Goal: Transaction & Acquisition: Purchase product/service

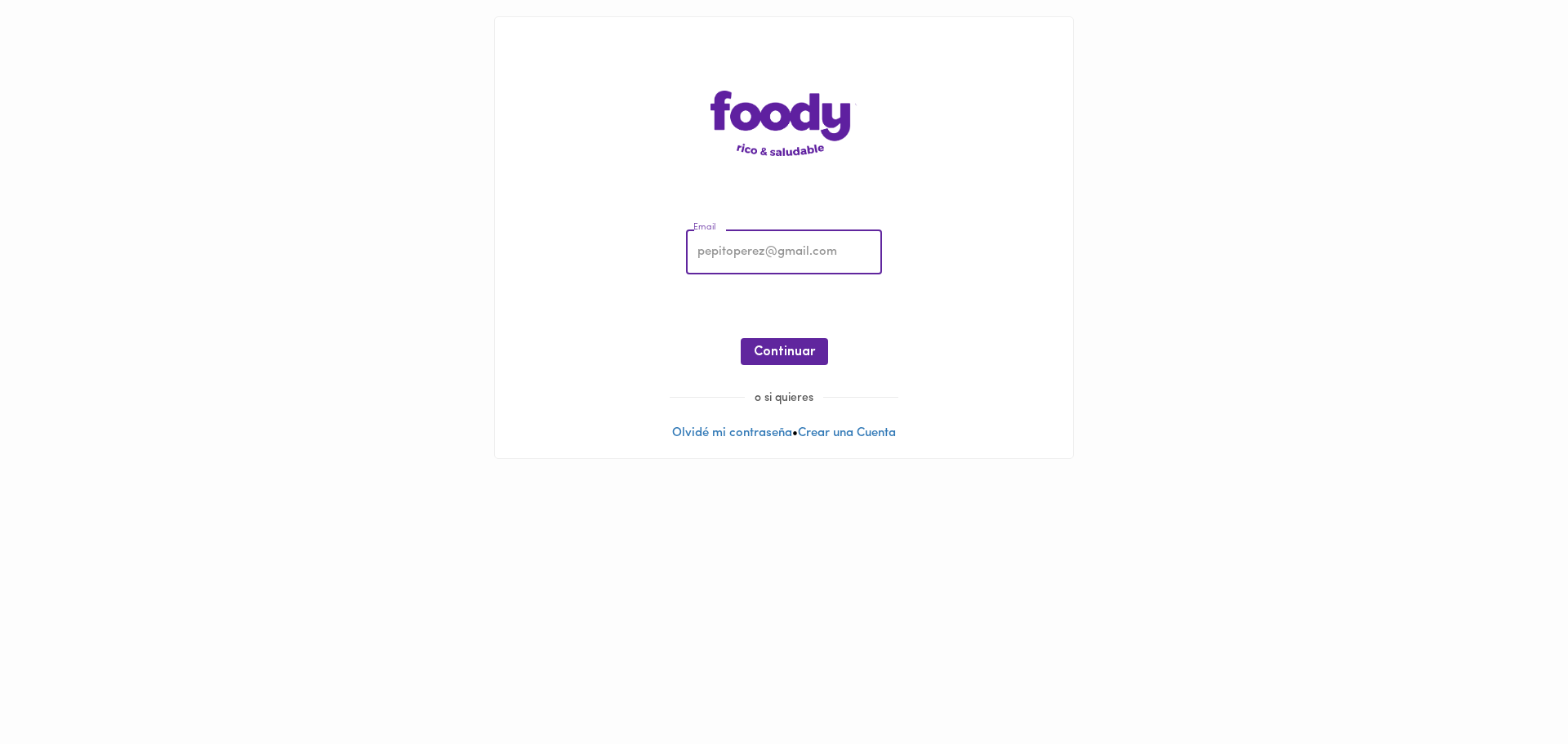
type input "[PERSON_NAME][EMAIL_ADDRESS][DOMAIN_NAME]"
click at [806, 347] on span "Continuar" at bounding box center [784, 352] width 61 height 16
click at [808, 345] on span "Ingresar" at bounding box center [784, 352] width 51 height 16
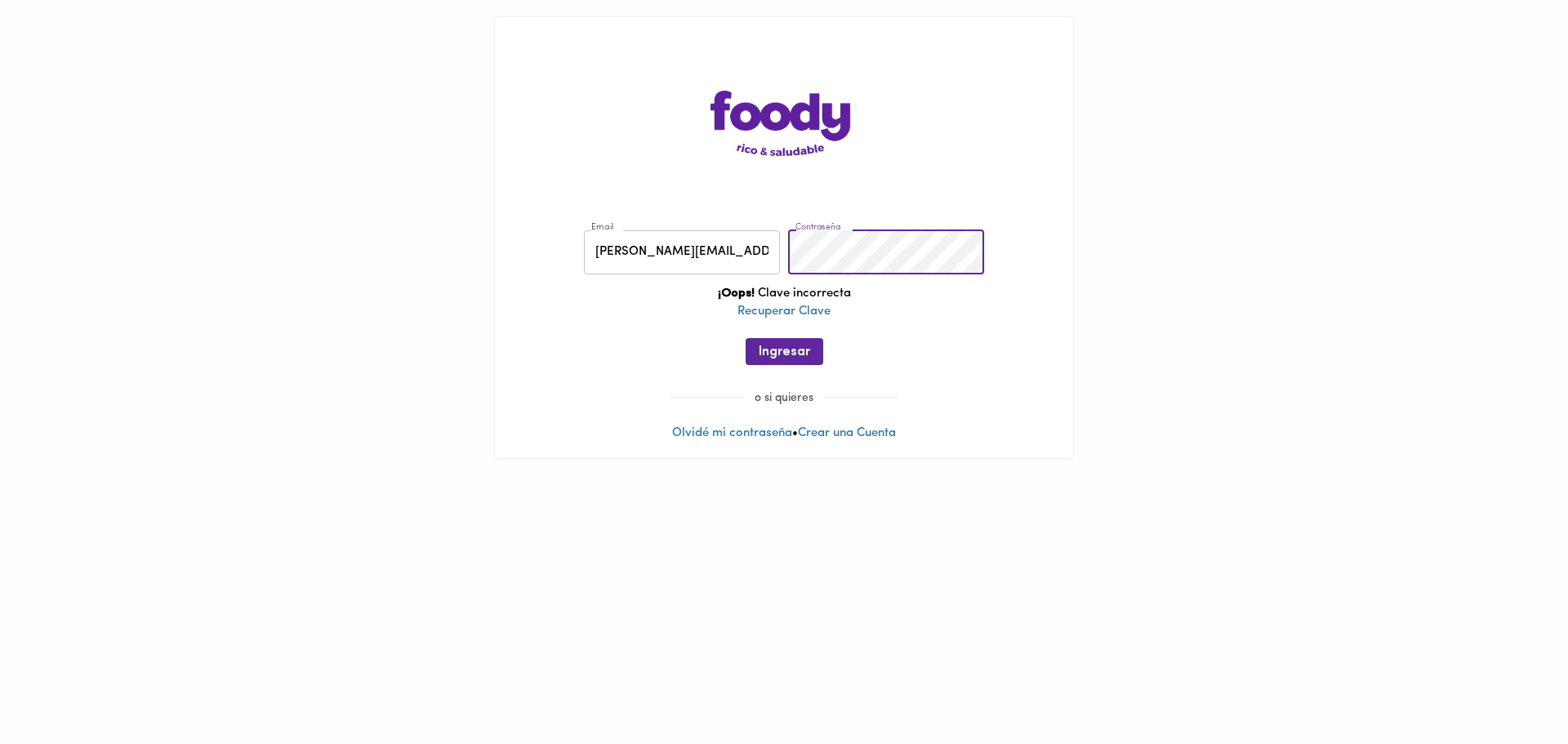
click at [730, 246] on div "Email [PERSON_NAME][EMAIL_ADDRESS][DOMAIN_NAME] Email Contraseña Contraseña ¡Oo…" at bounding box center [784, 301] width 545 height 177
click at [795, 352] on span "Ingresar" at bounding box center [784, 352] width 51 height 16
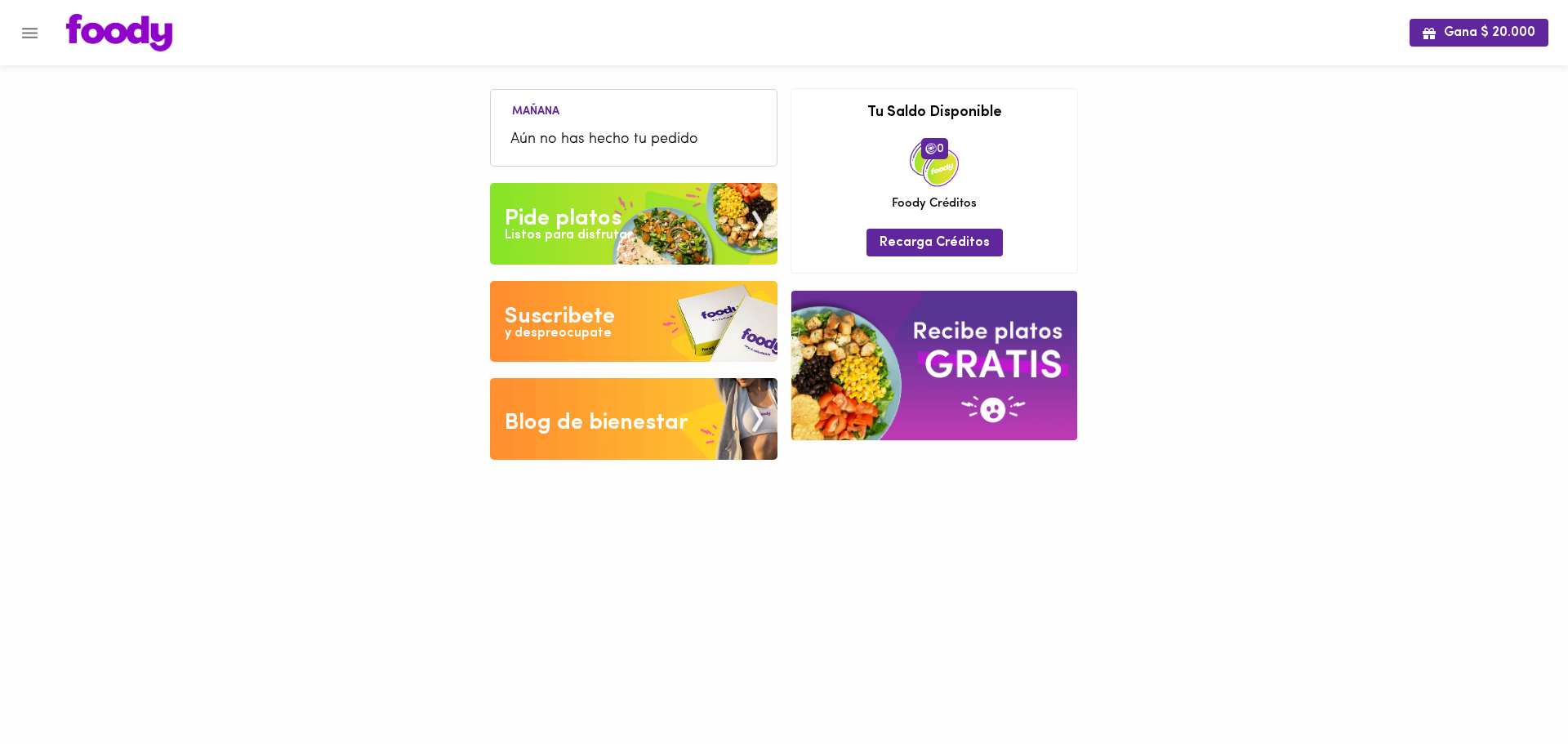
click at [604, 236] on div "Listos para disfrutar" at bounding box center [568, 235] width 127 height 18
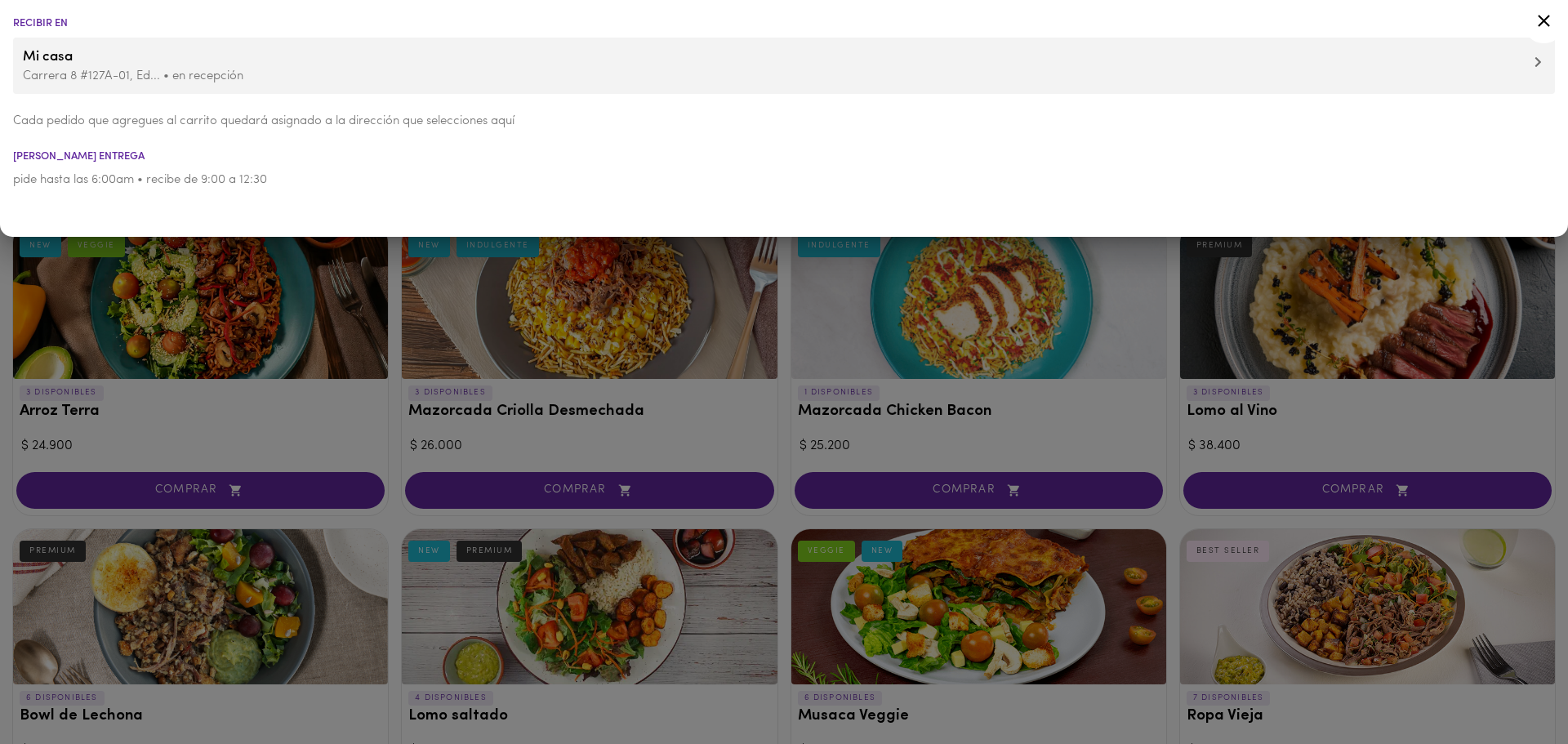
click at [342, 79] on p "Carrera 8 #127A-01, Ed... • en recepción" at bounding box center [784, 76] width 1522 height 17
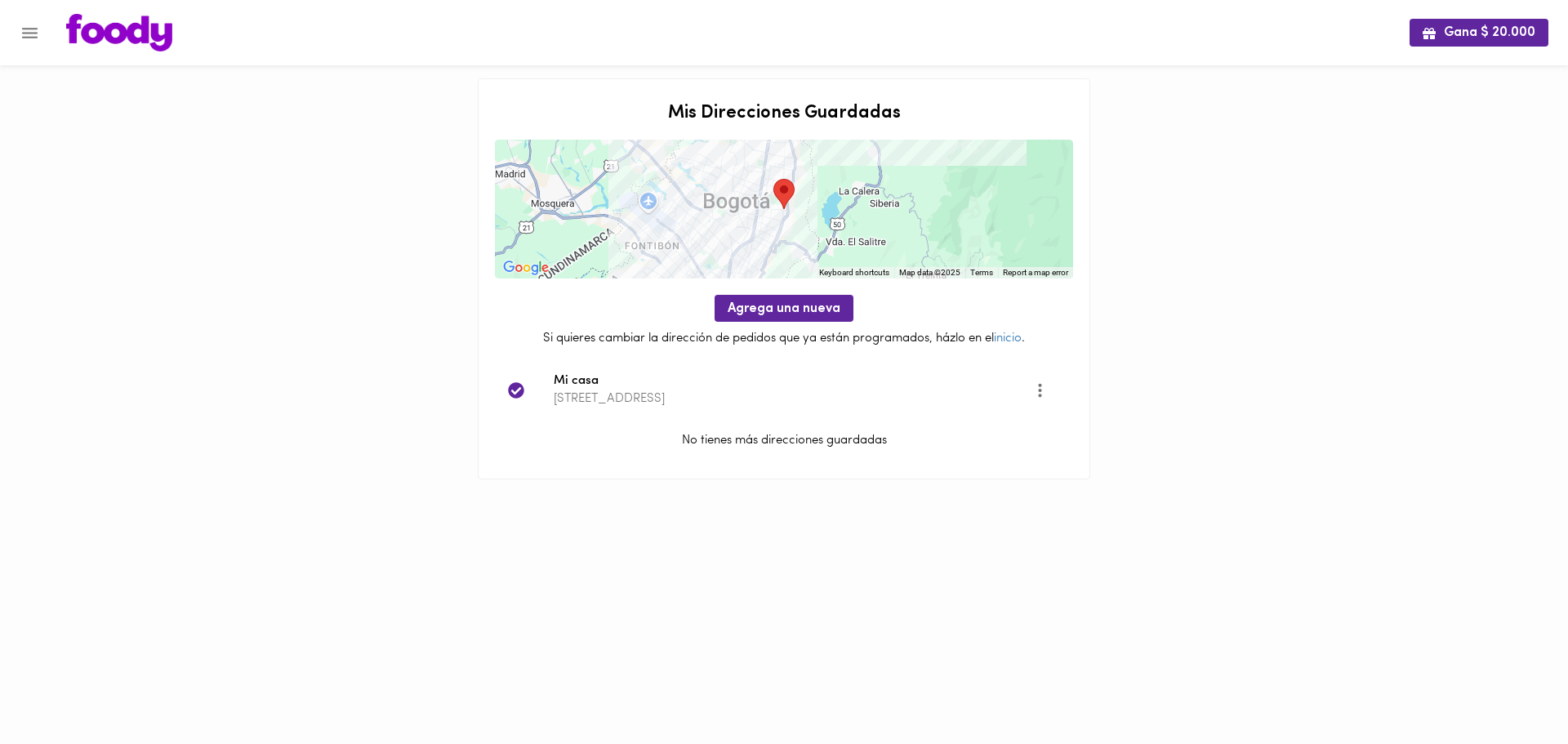
click at [124, 31] on img at bounding box center [119, 32] width 106 height 38
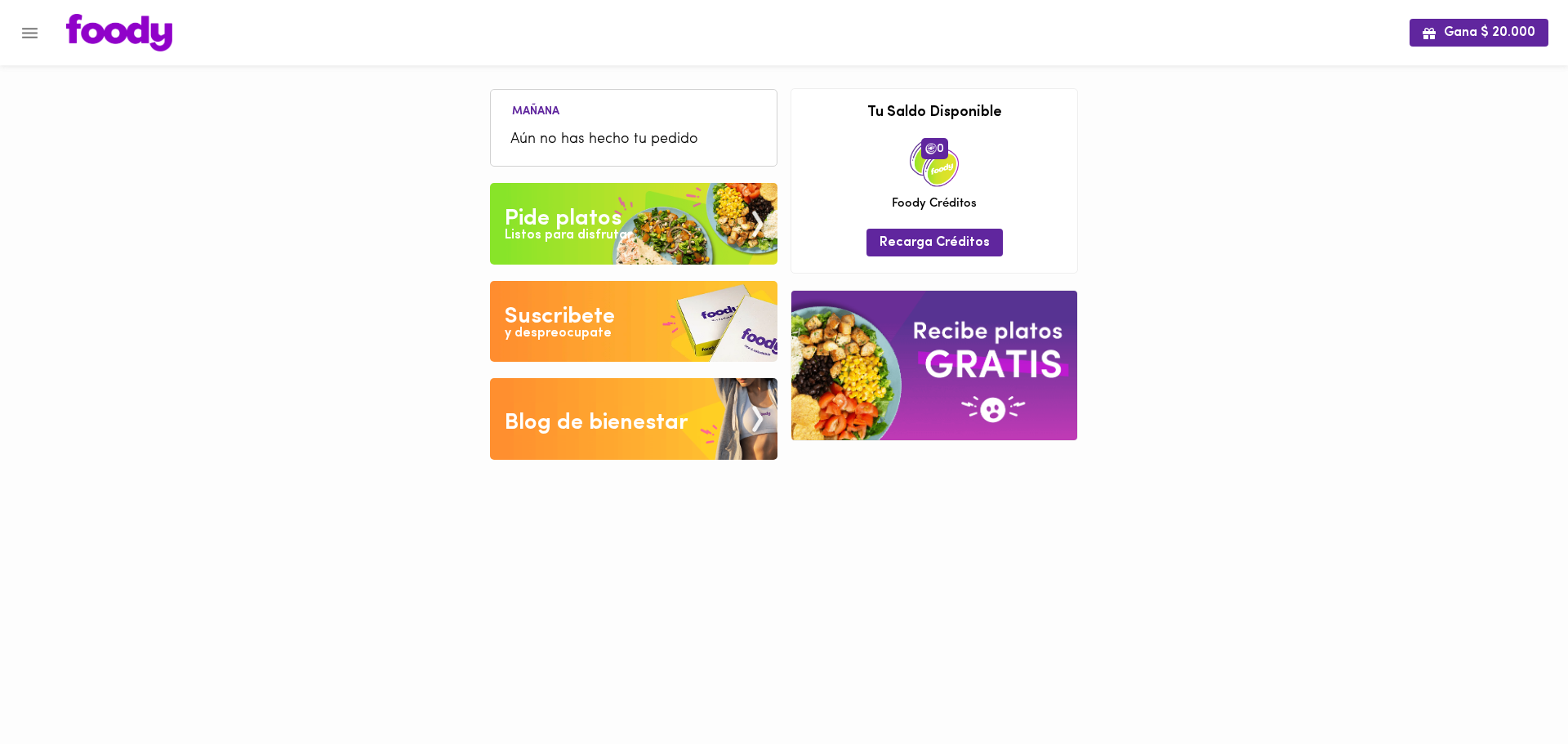
click at [584, 224] on div "Pide platos" at bounding box center [563, 219] width 116 height 33
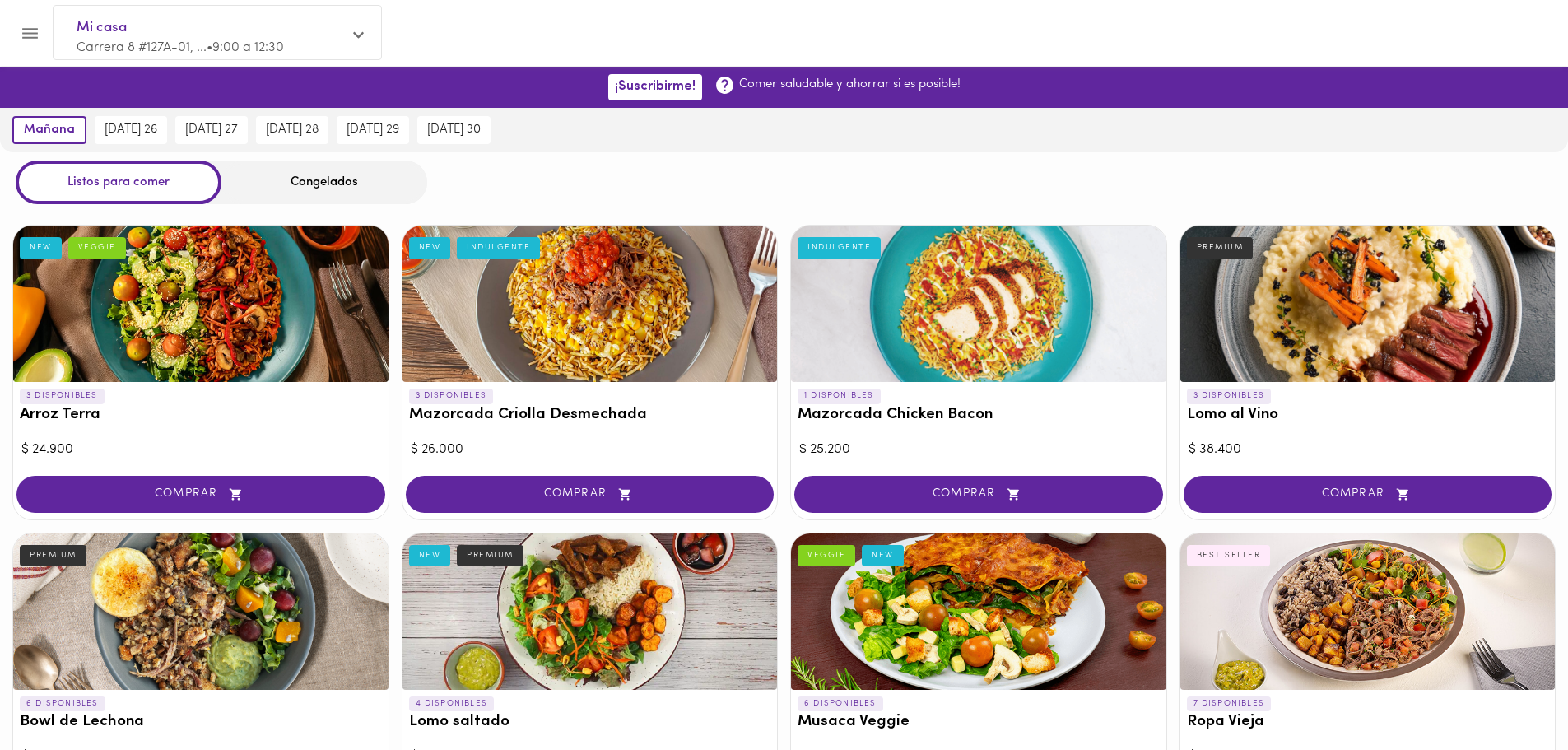
click at [356, 188] on div "Congelados" at bounding box center [324, 182] width 206 height 43
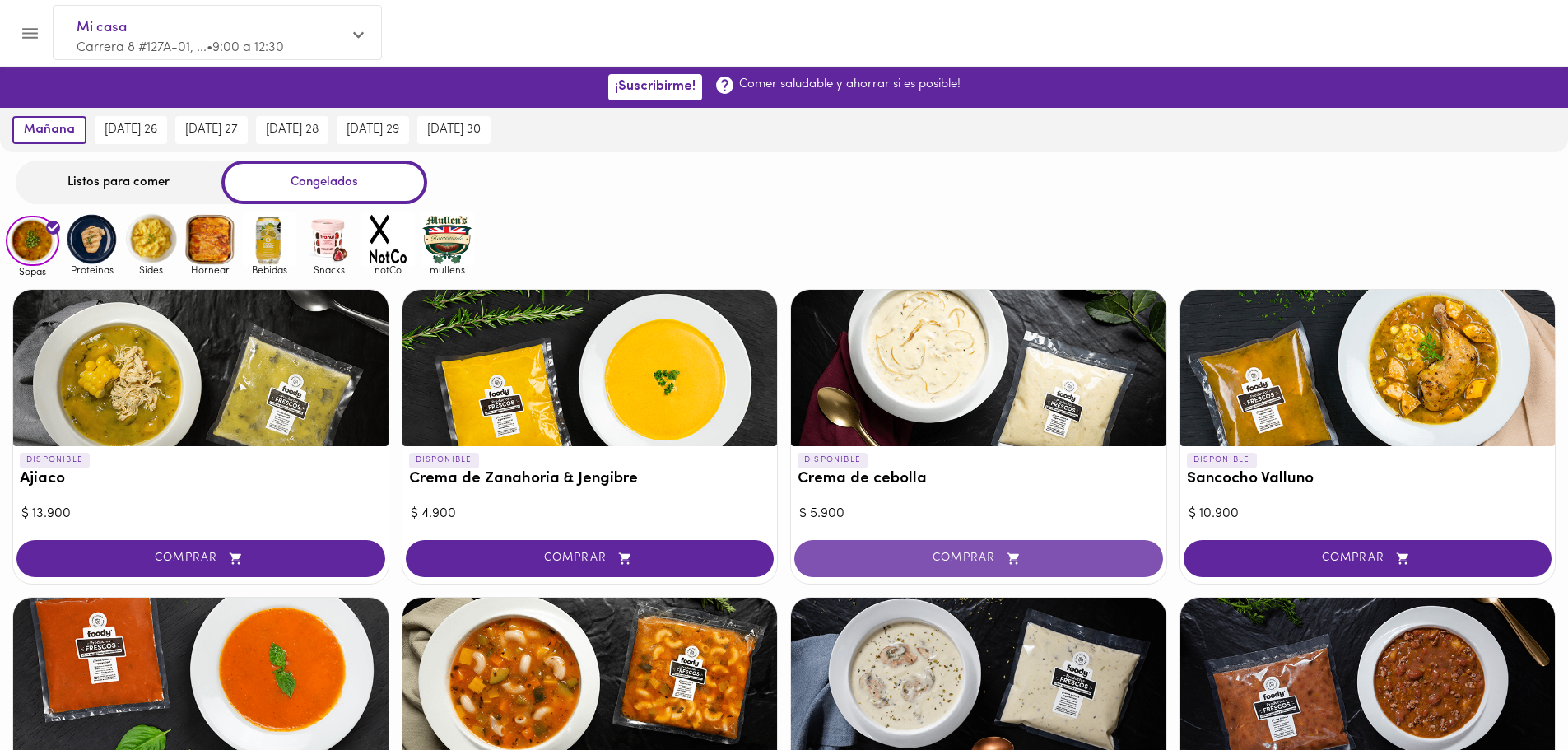
click at [894, 559] on span "COMPRAR" at bounding box center [978, 558] width 328 height 14
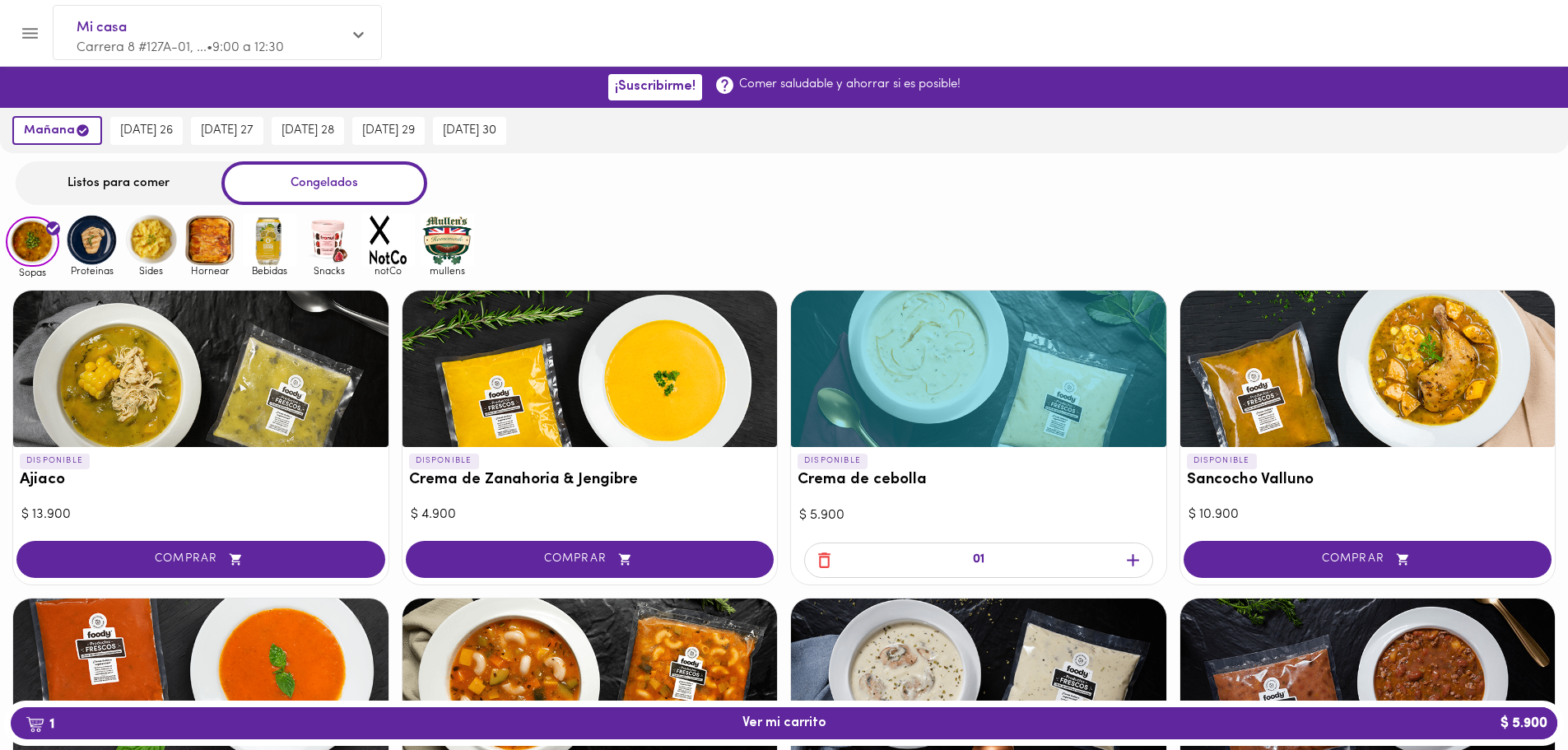
click at [1132, 556] on icon "button" at bounding box center [1132, 560] width 12 height 12
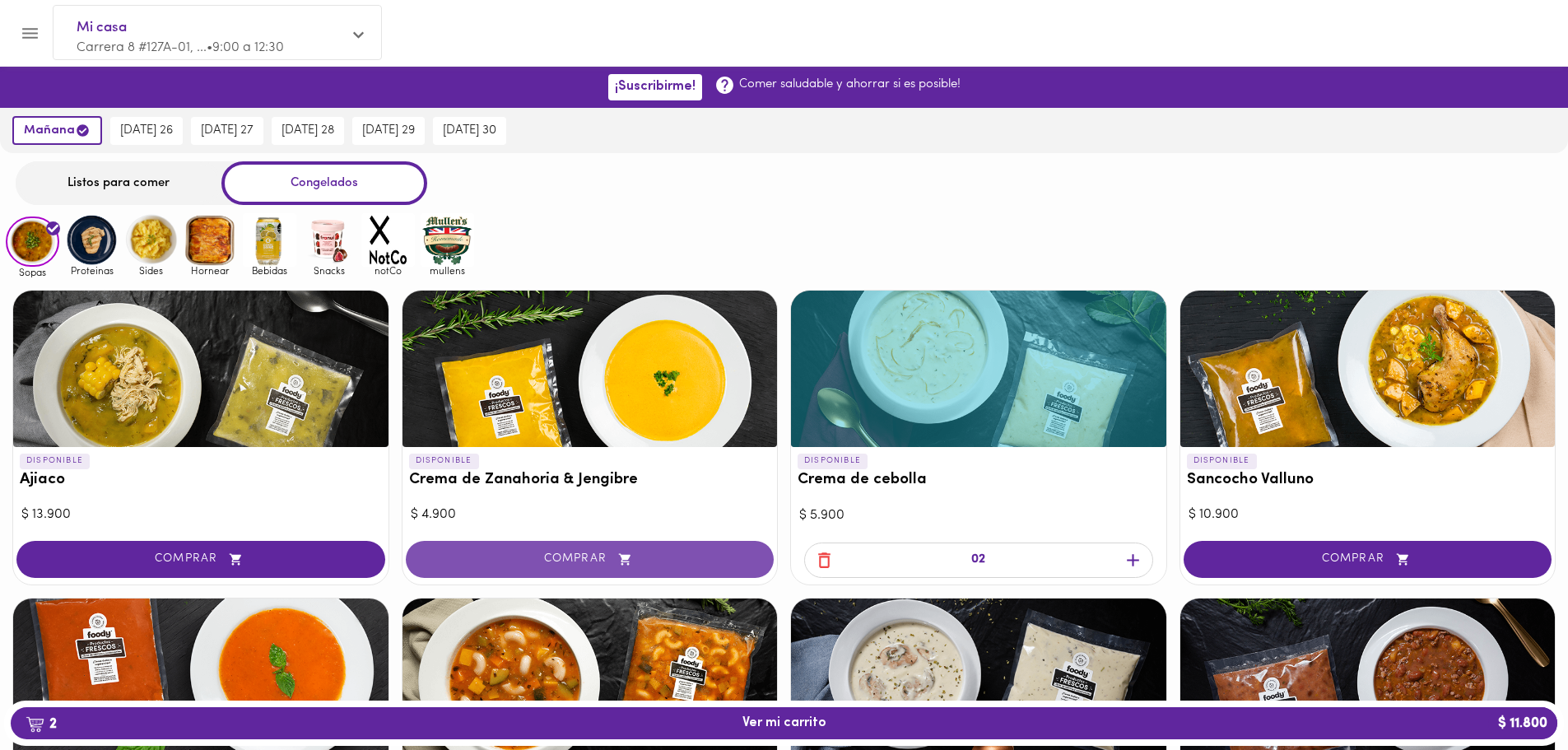
click at [681, 557] on span "COMPRAR" at bounding box center [590, 559] width 328 height 14
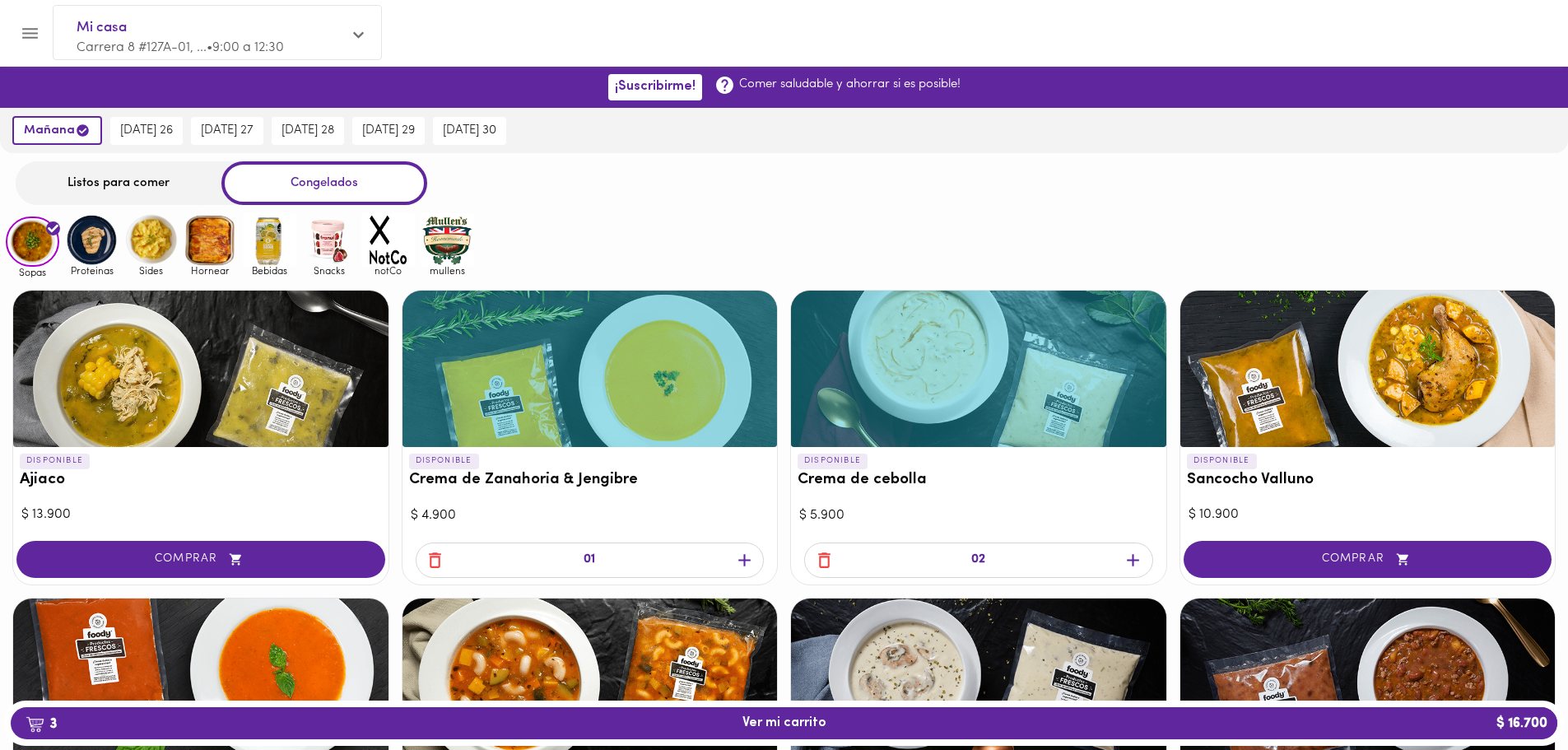
click at [744, 559] on icon "button" at bounding box center [743, 560] width 12 height 12
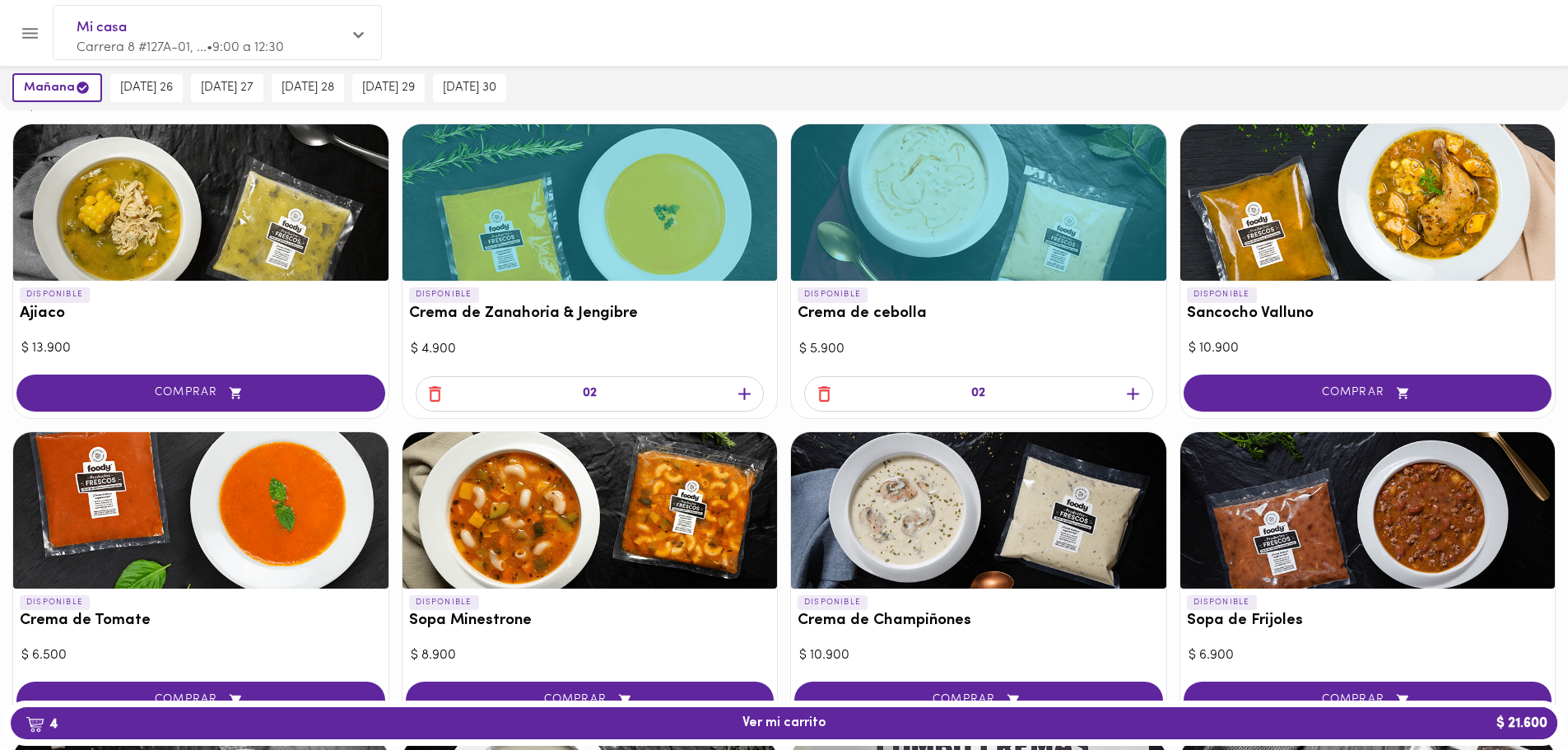
scroll to position [494, 0]
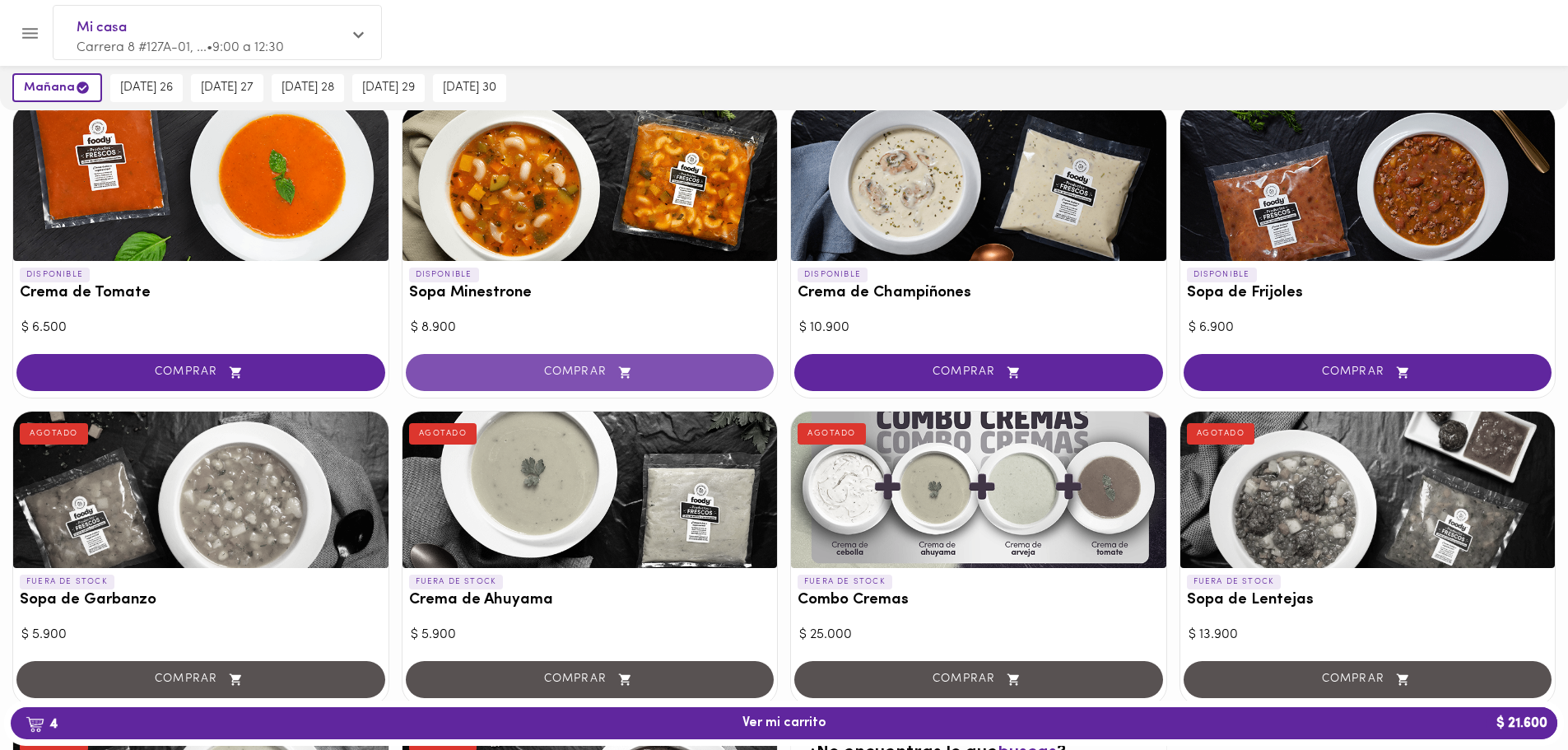
click at [579, 377] on span "COMPRAR" at bounding box center [590, 372] width 328 height 14
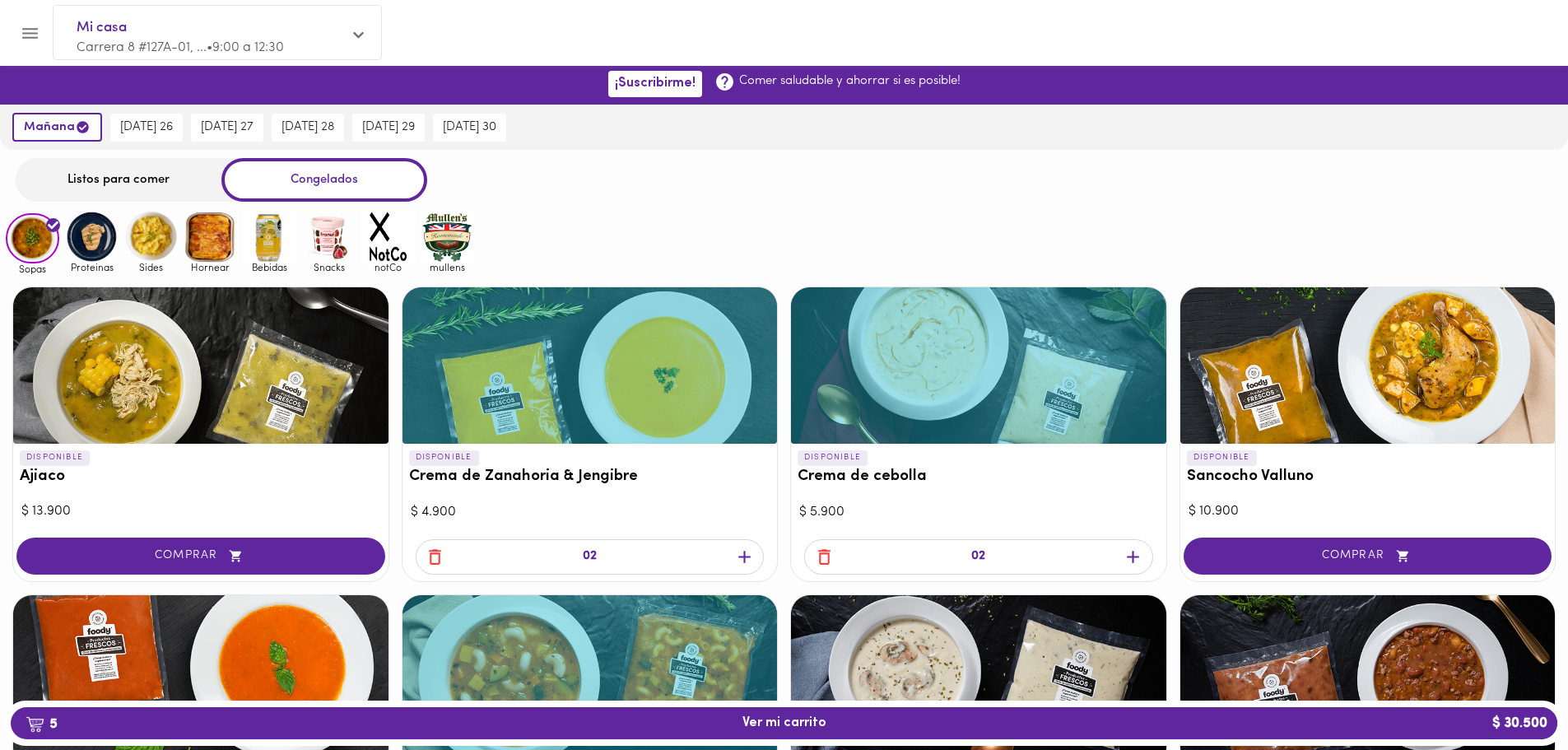
scroll to position [0, 0]
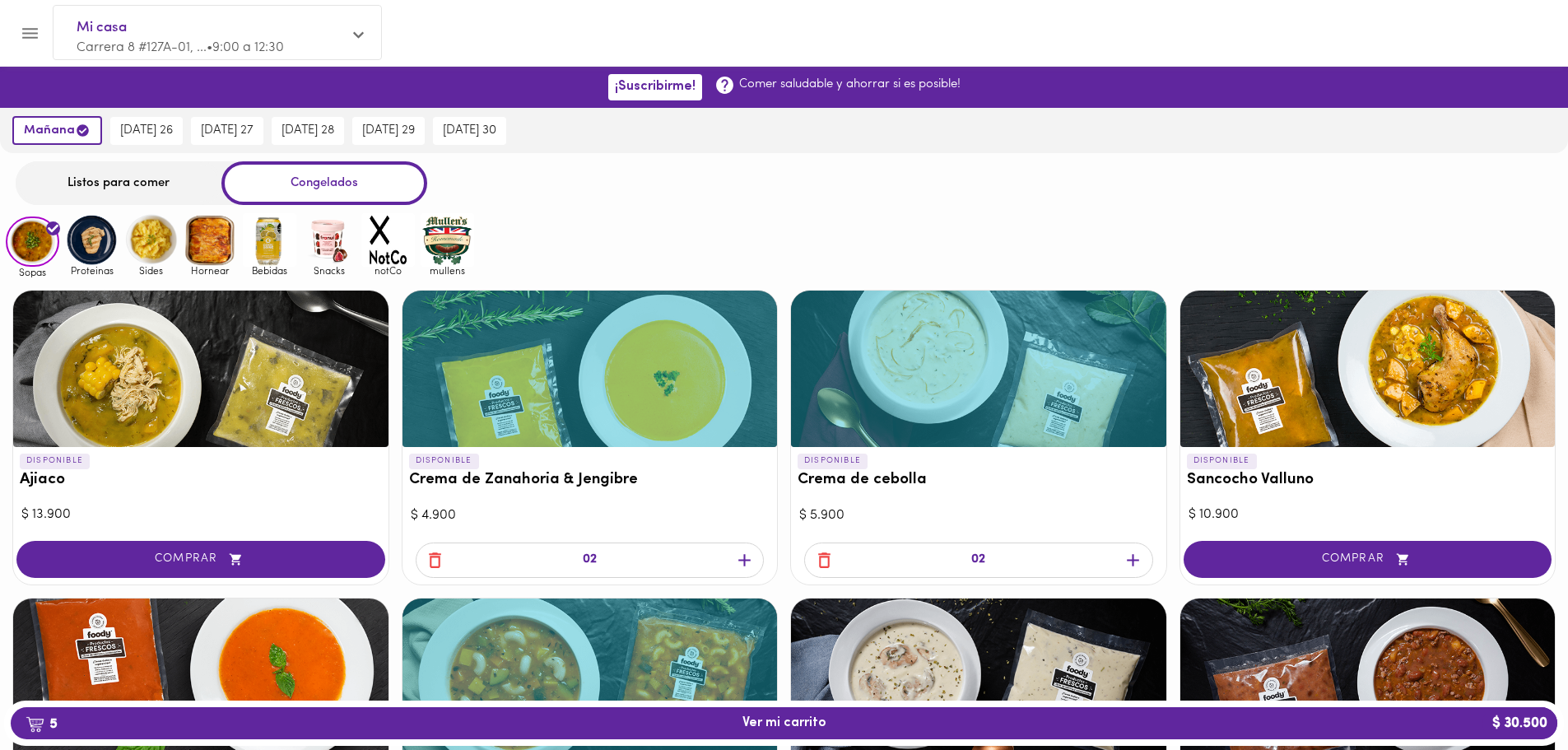
click at [95, 238] on img at bounding box center [91, 240] width 54 height 54
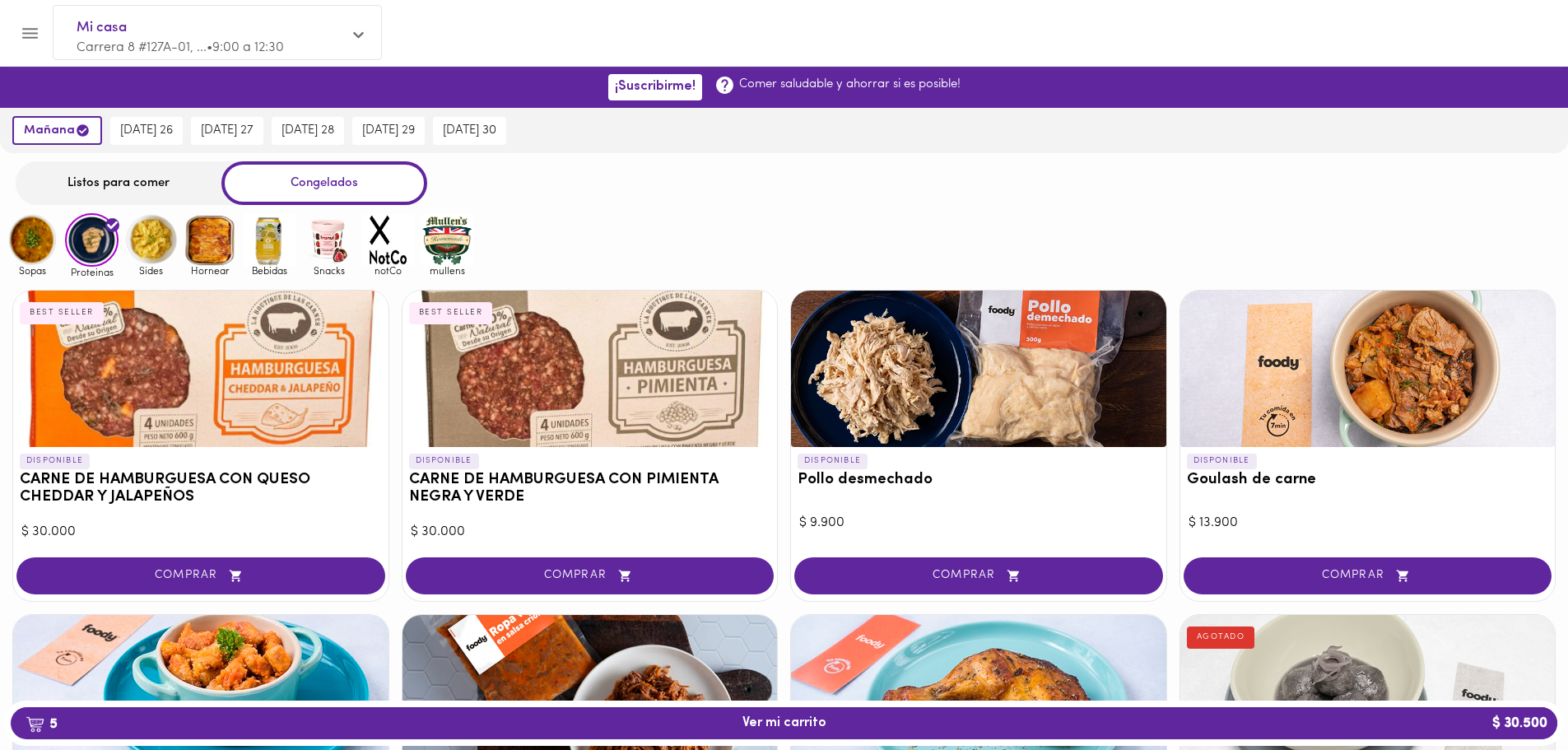
click at [178, 248] on div "Hornear" at bounding box center [208, 246] width 59 height 65
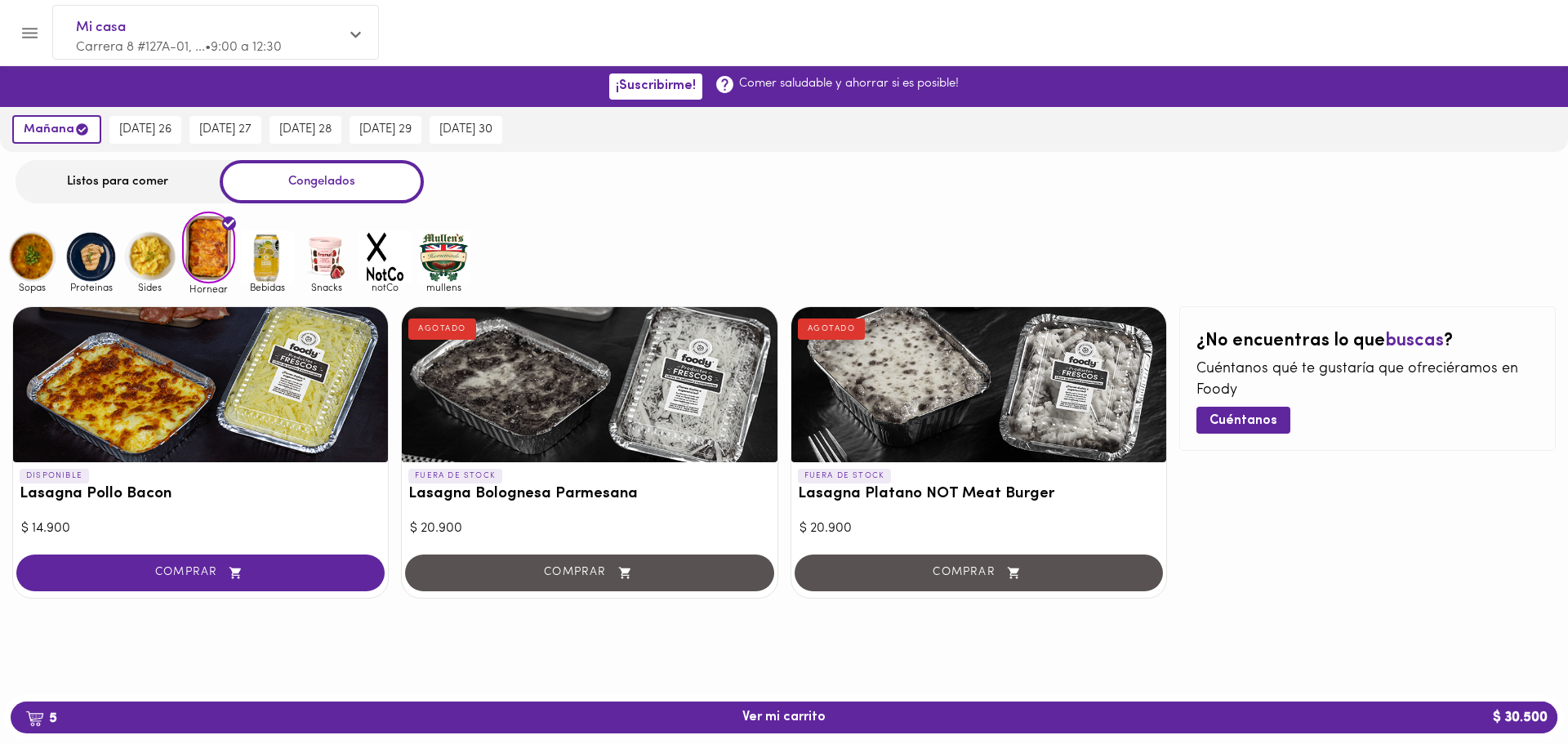
click at [170, 246] on img at bounding box center [150, 257] width 53 height 53
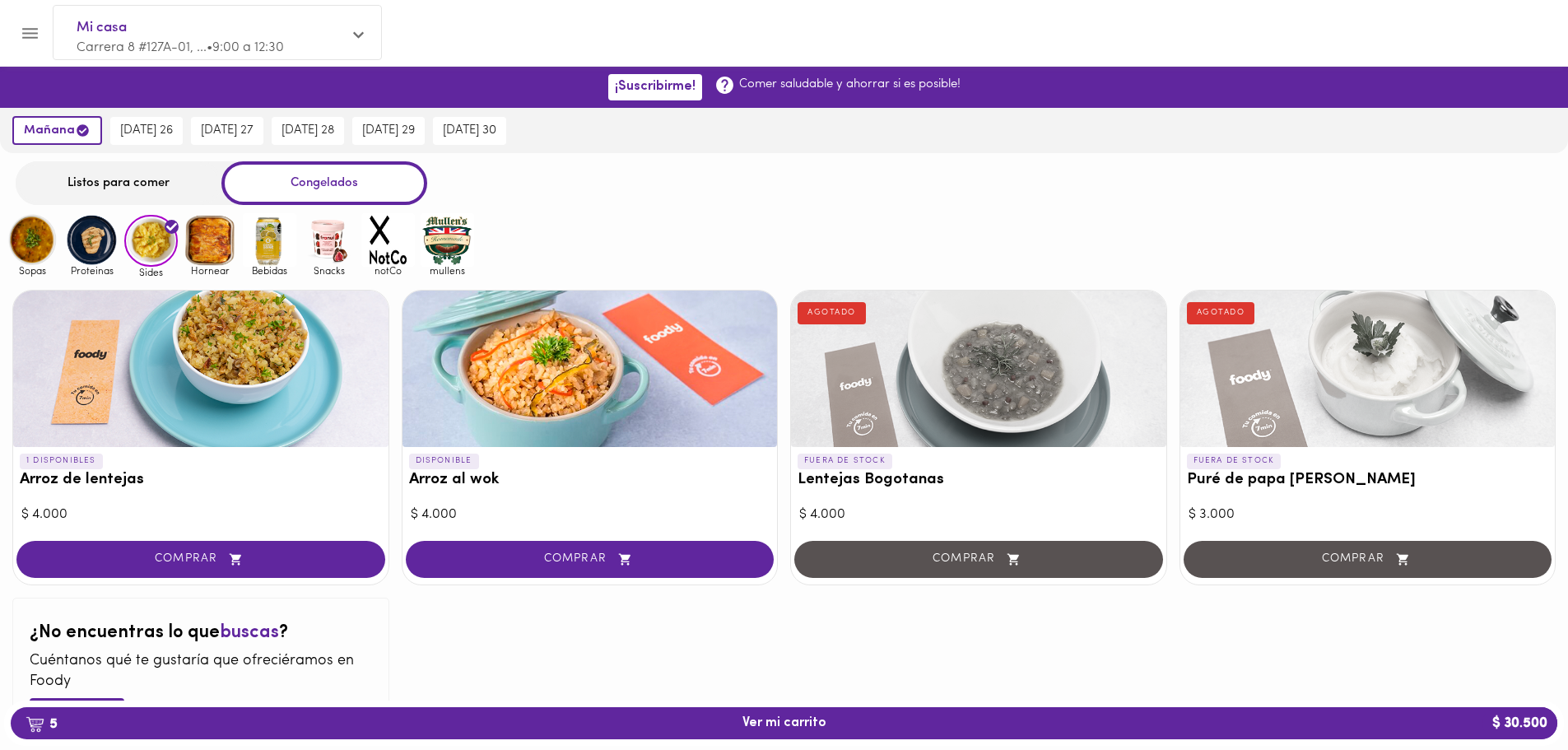
click at [266, 248] on img at bounding box center [270, 240] width 54 height 54
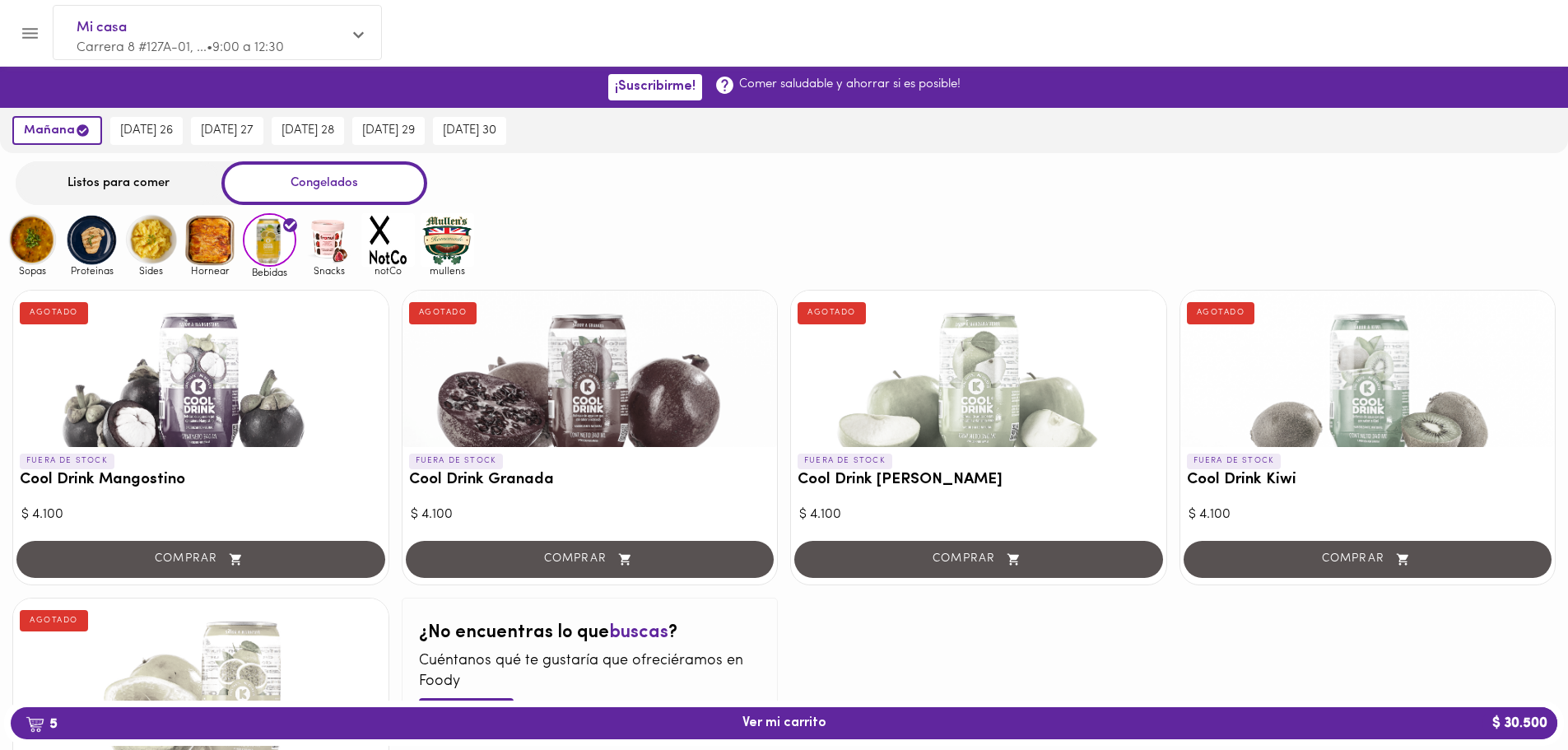
click at [323, 247] on img at bounding box center [329, 240] width 54 height 54
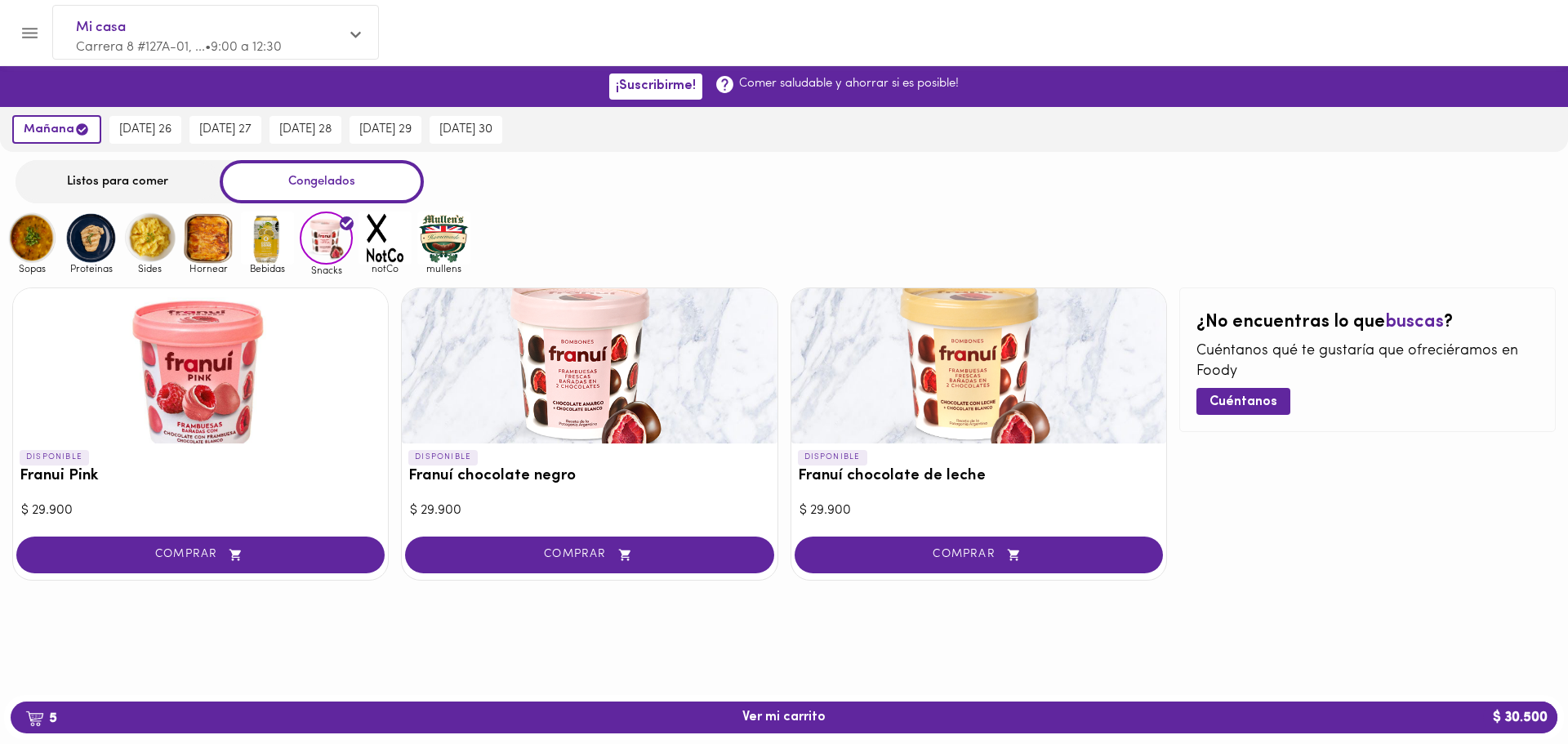
click at [218, 253] on img at bounding box center [209, 238] width 53 height 53
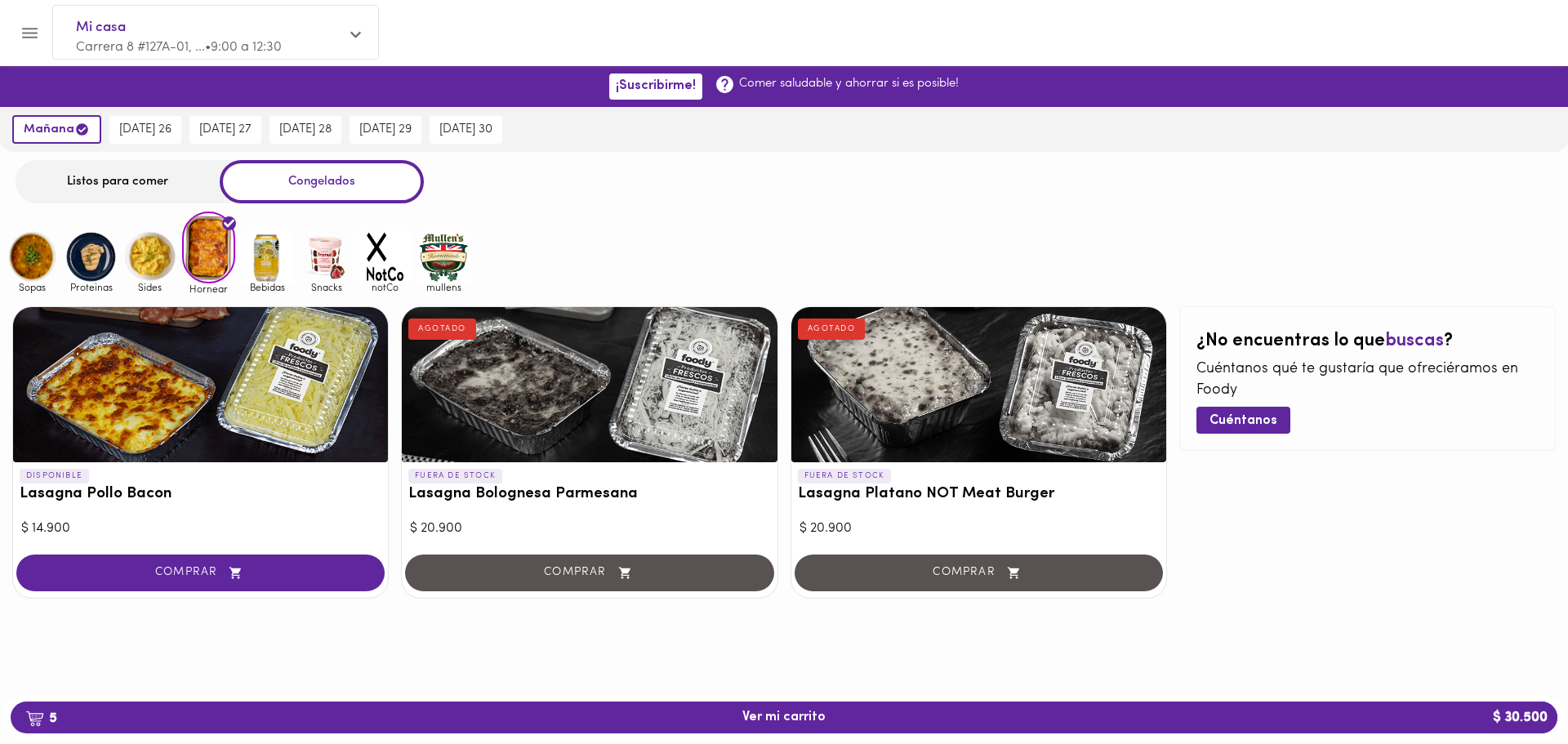
click at [31, 249] on img at bounding box center [32, 257] width 53 height 53
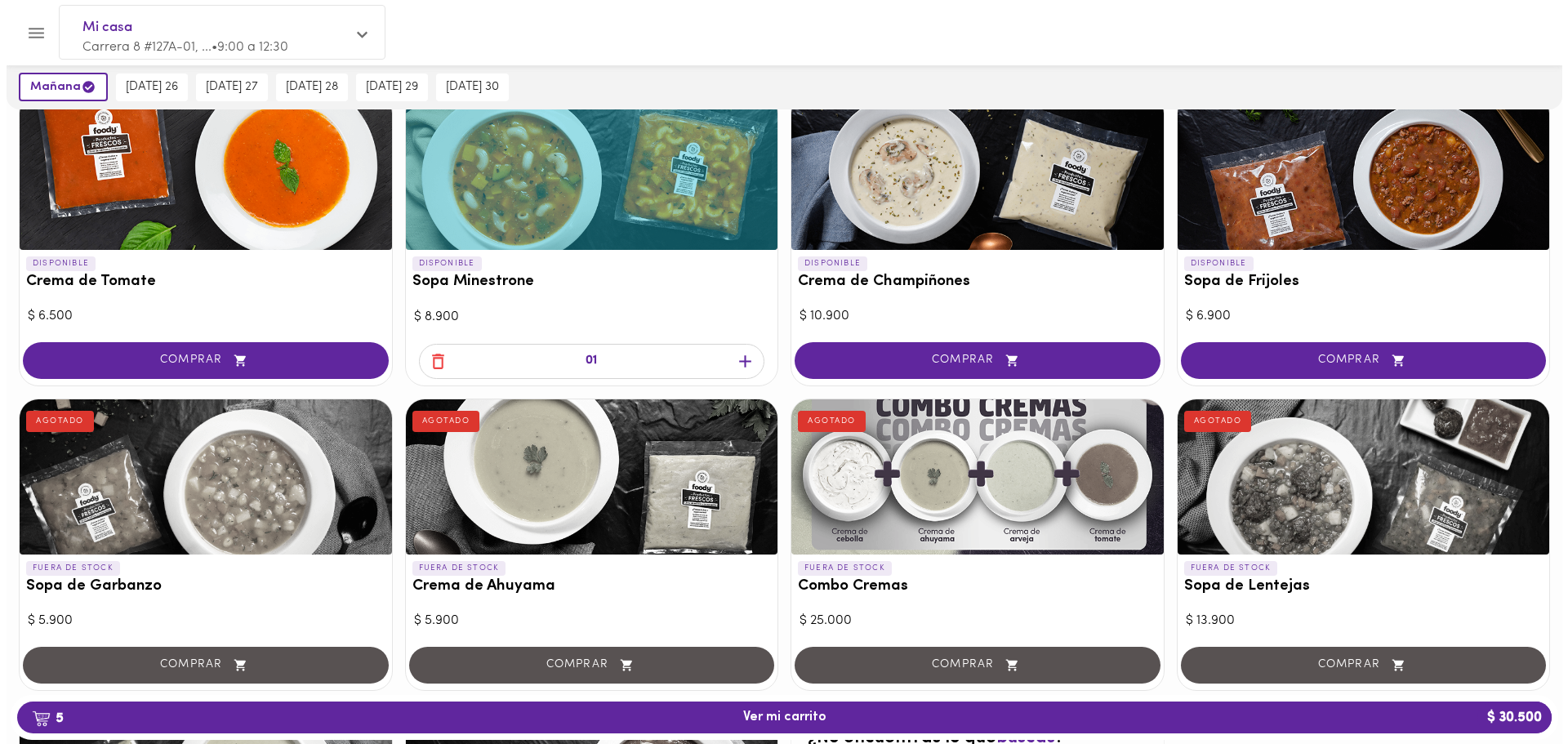
scroll to position [518, 0]
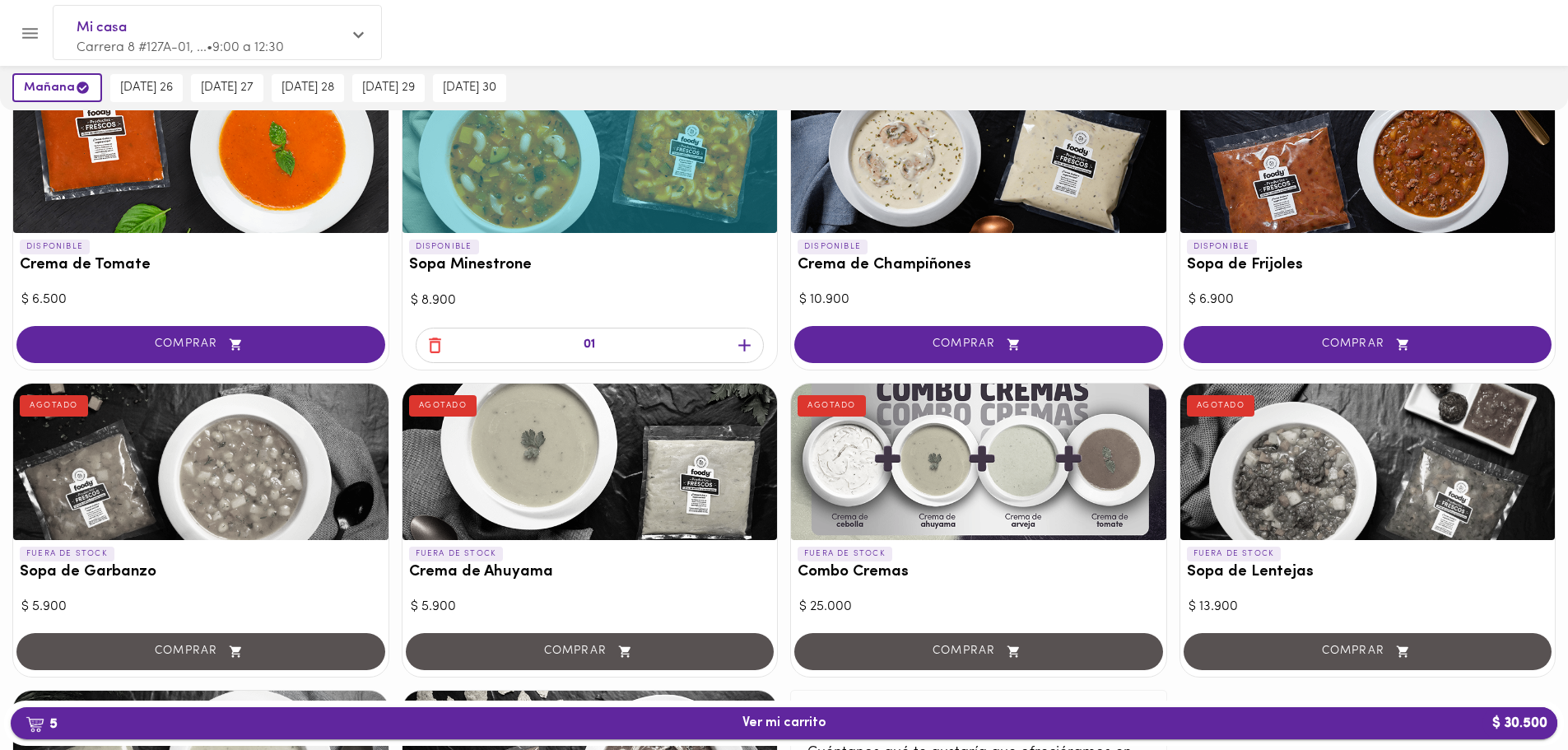
click at [853, 716] on span "5 Ver mi carrito $ 30.500" at bounding box center [784, 722] width 1520 height 16
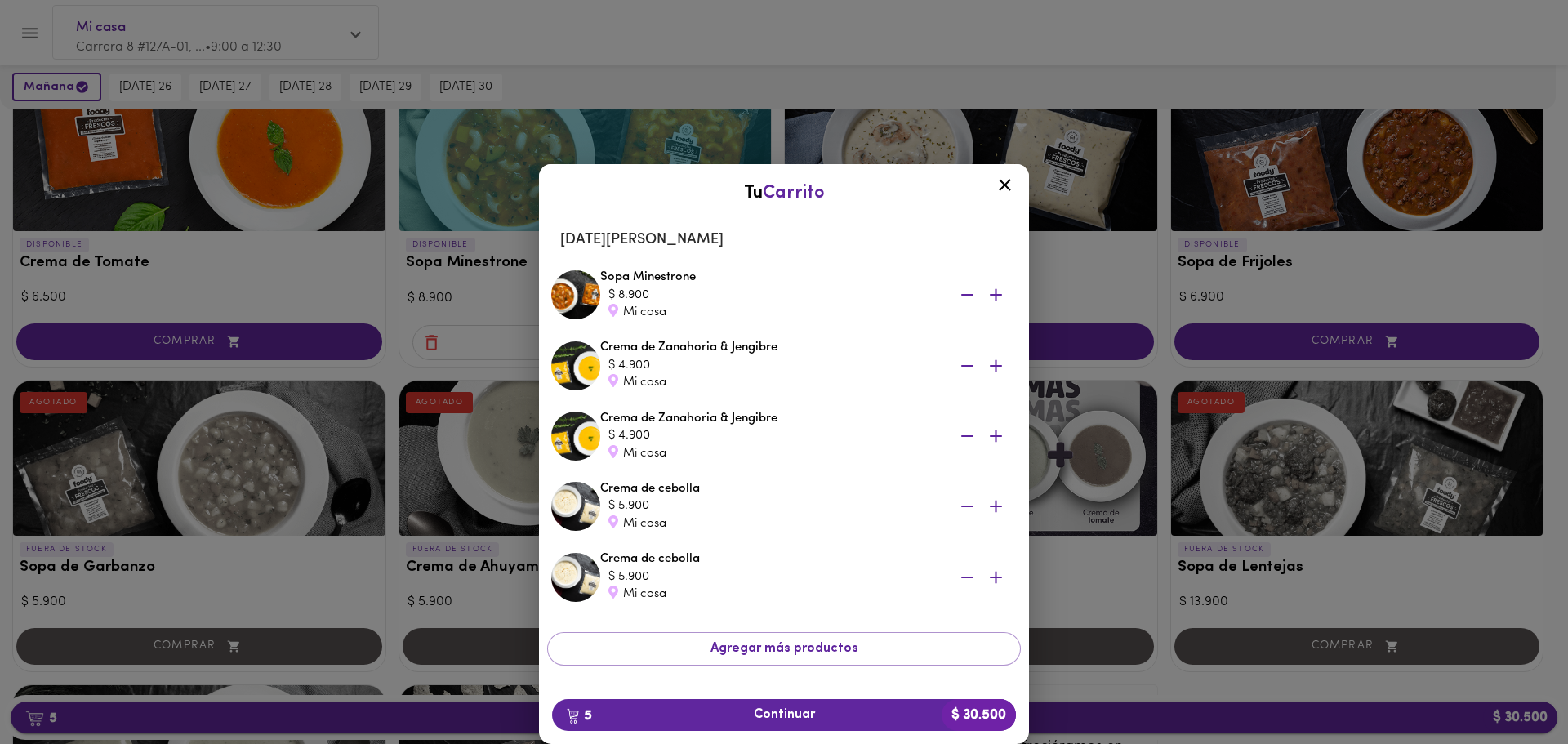
click at [847, 710] on span "5 Continuar $ 30.500" at bounding box center [784, 715] width 438 height 16
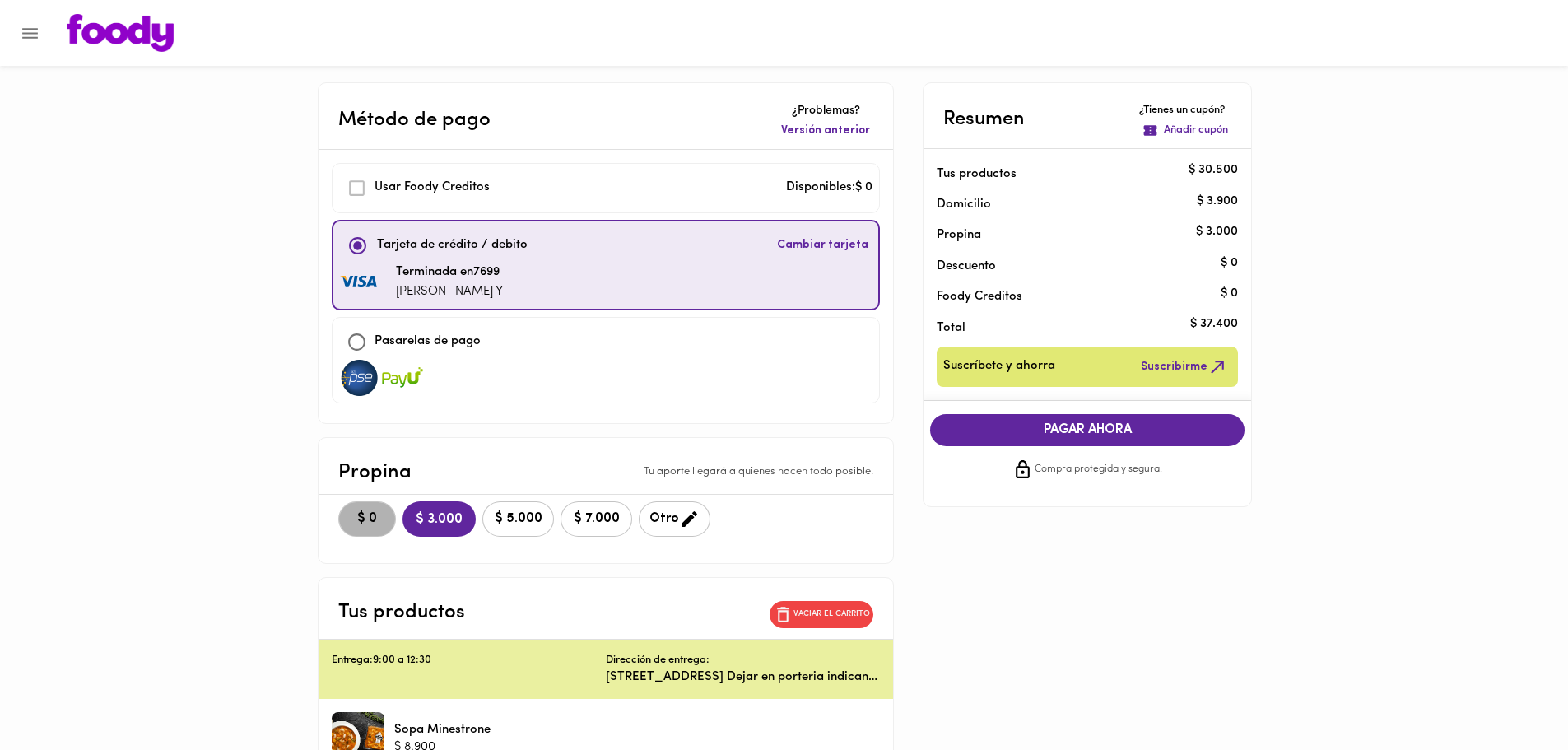
click at [375, 511] on span "$ 0" at bounding box center [367, 518] width 36 height 16
click at [1046, 430] on span "PAGAR AHORA" at bounding box center [1087, 429] width 282 height 16
click at [813, 248] on span "Cambiar tarjeta" at bounding box center [822, 246] width 91 height 17
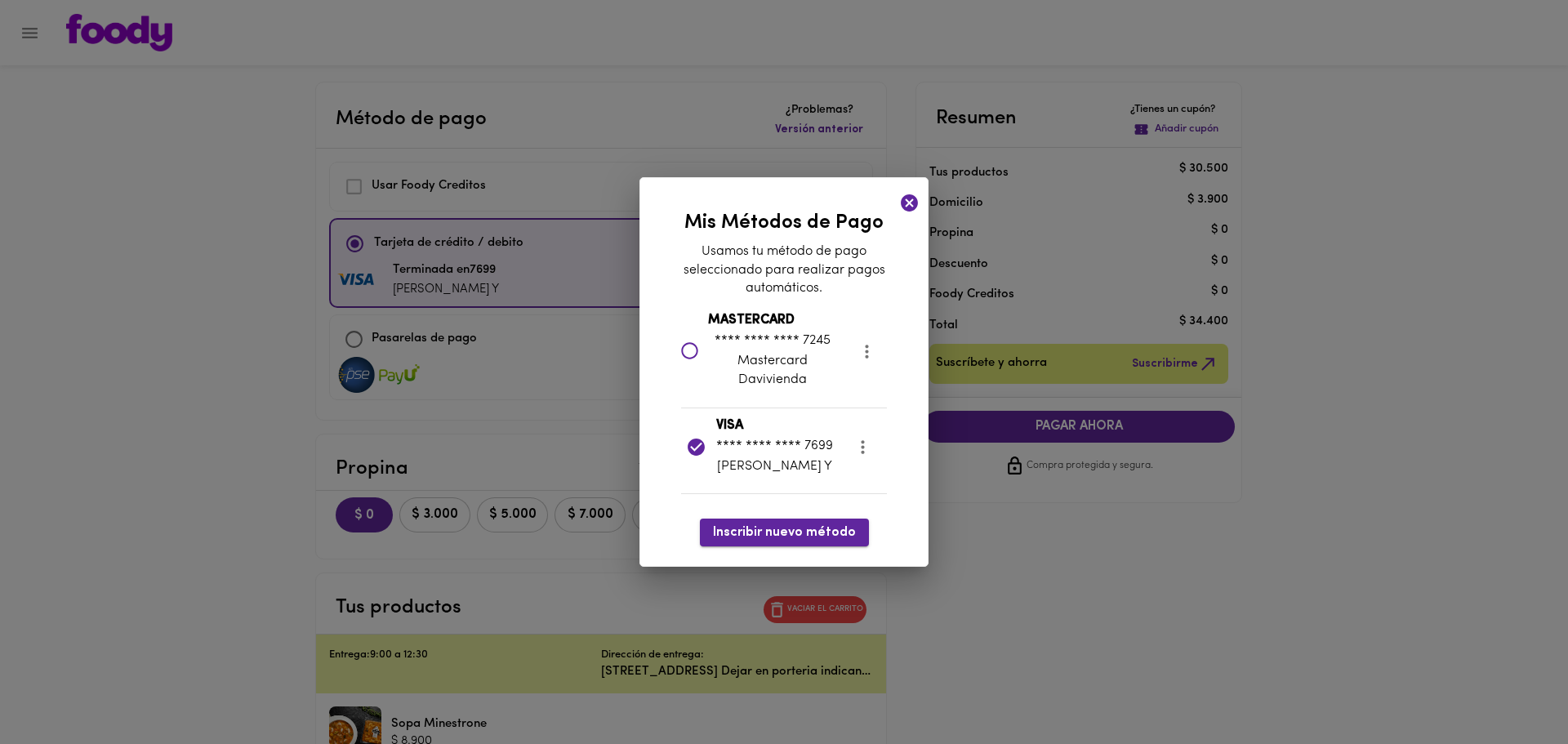
click at [824, 534] on span "Inscribir nuevo método" at bounding box center [784, 532] width 143 height 16
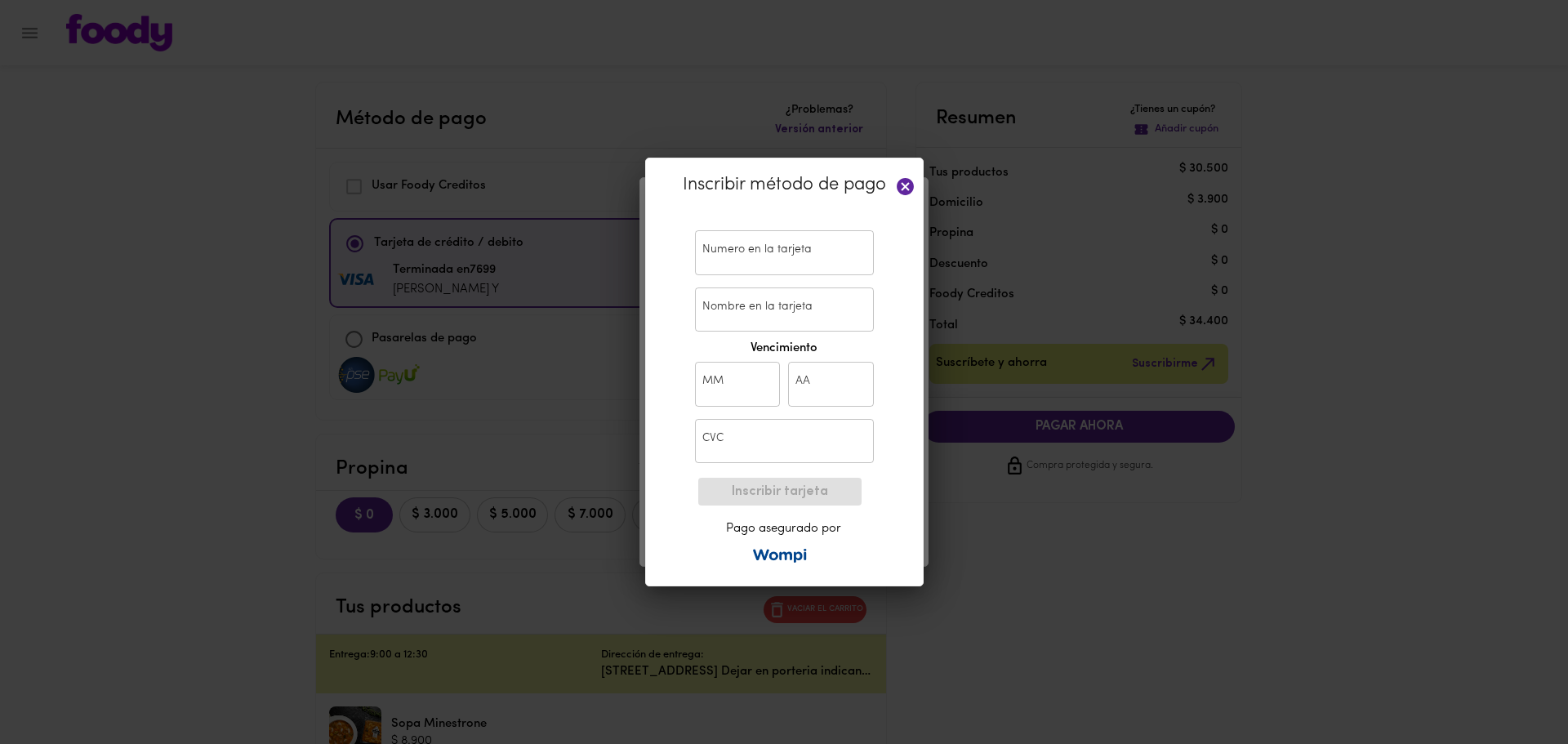
click at [905, 185] on icon at bounding box center [905, 187] width 20 height 20
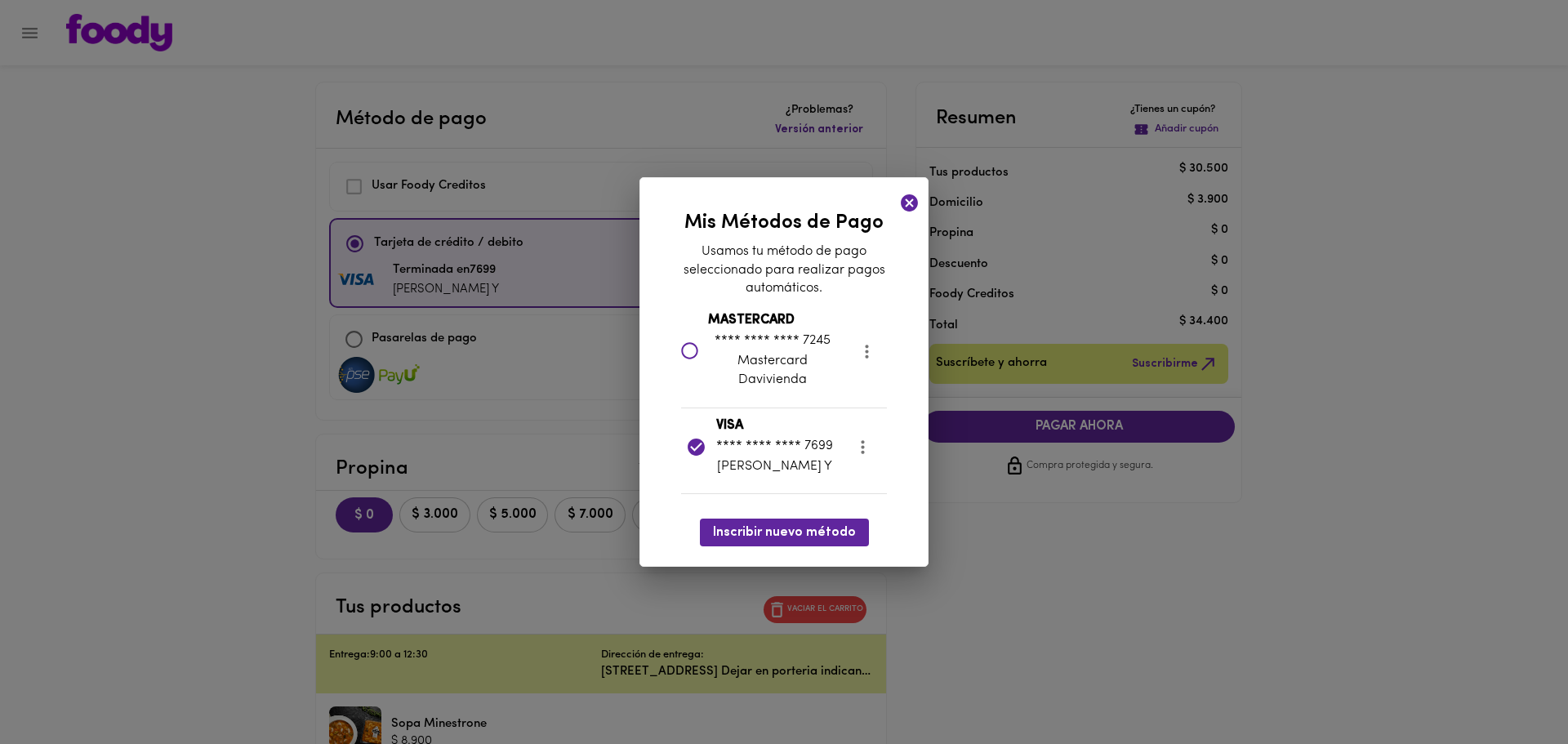
click at [863, 350] on icon "more" at bounding box center [867, 352] width 20 height 20
click at [876, 352] on li "Eliminar" at bounding box center [882, 351] width 69 height 27
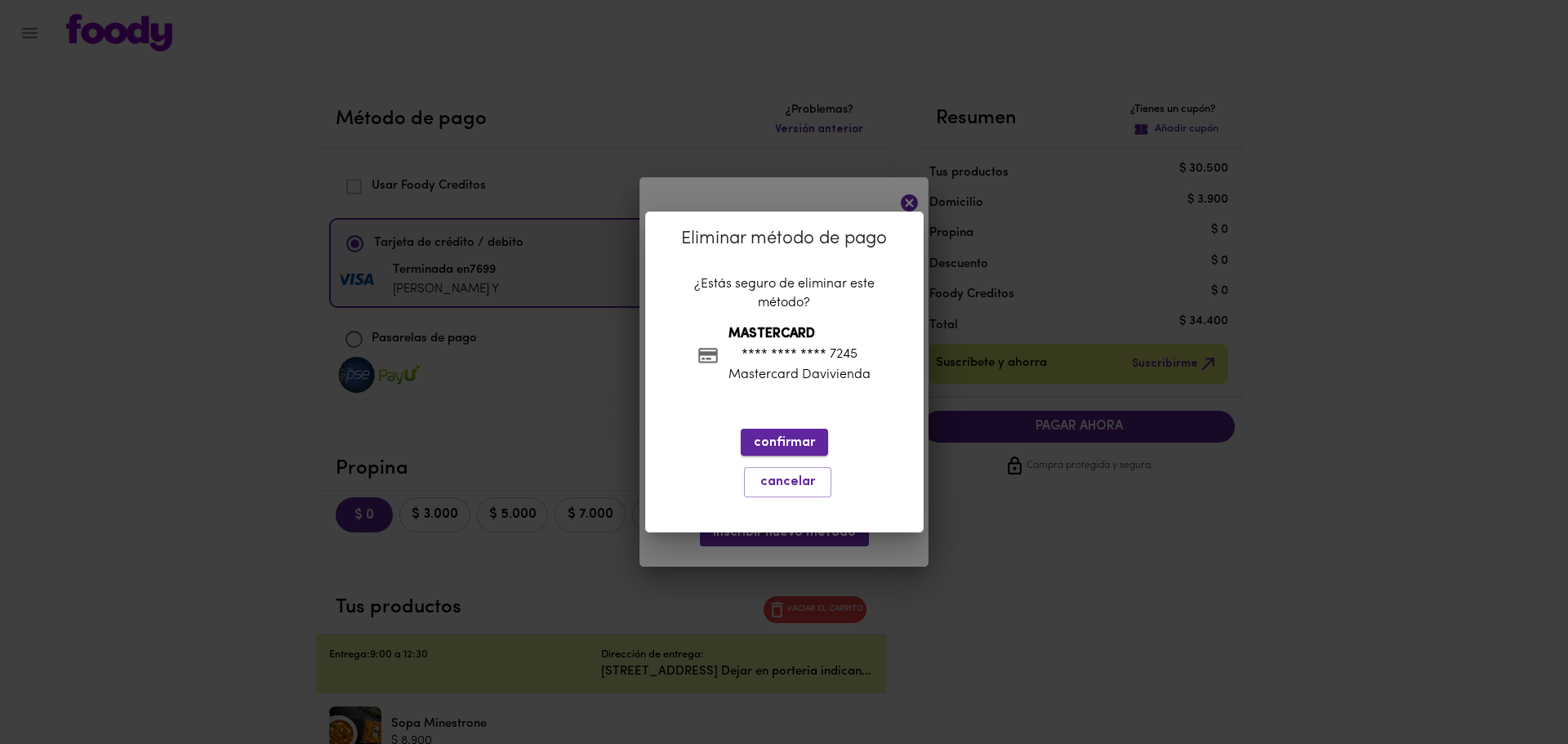
click at [787, 445] on span "confirmar" at bounding box center [784, 443] width 61 height 16
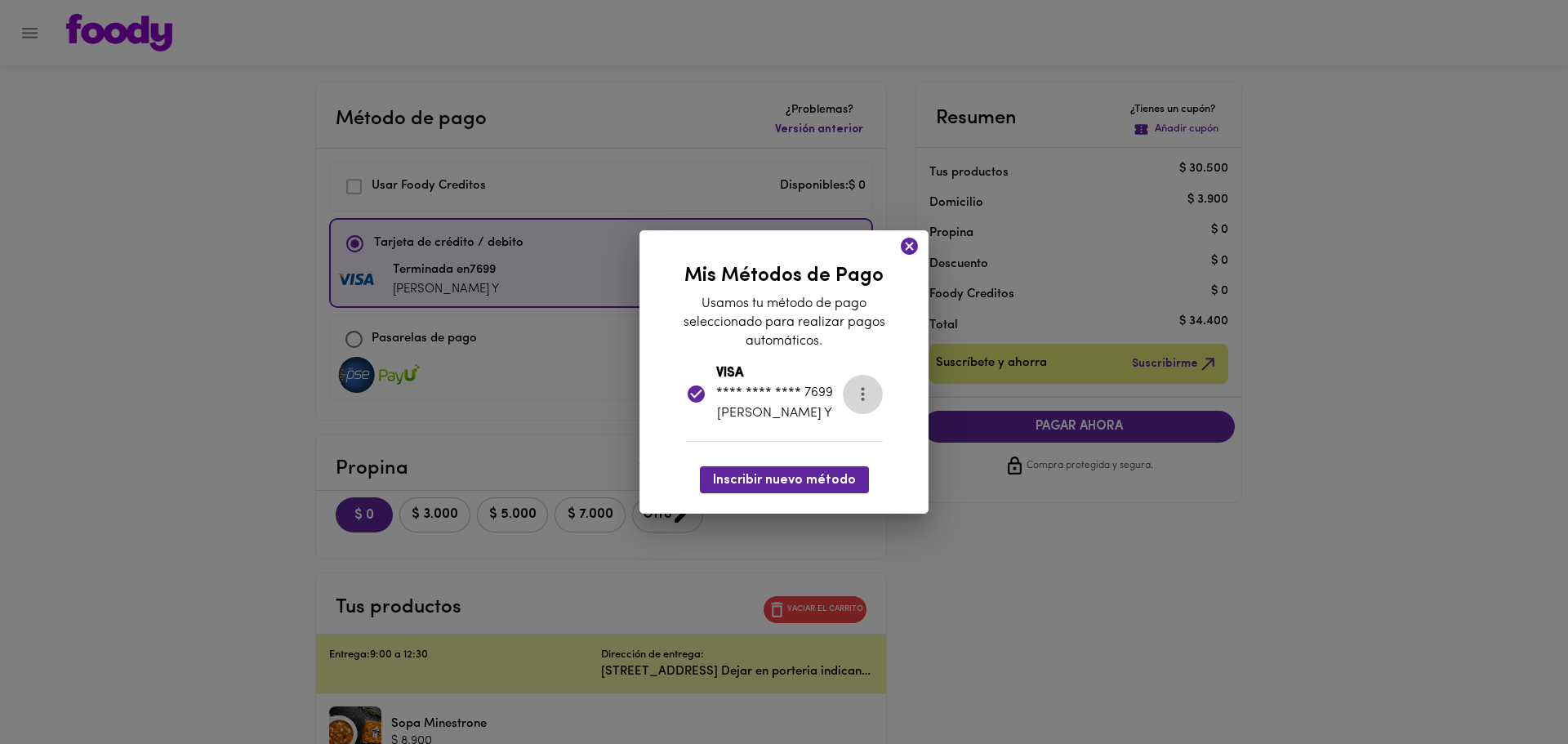
click at [859, 399] on icon "more" at bounding box center [862, 394] width 20 height 20
click at [872, 397] on li "Eliminar" at bounding box center [877, 394] width 69 height 27
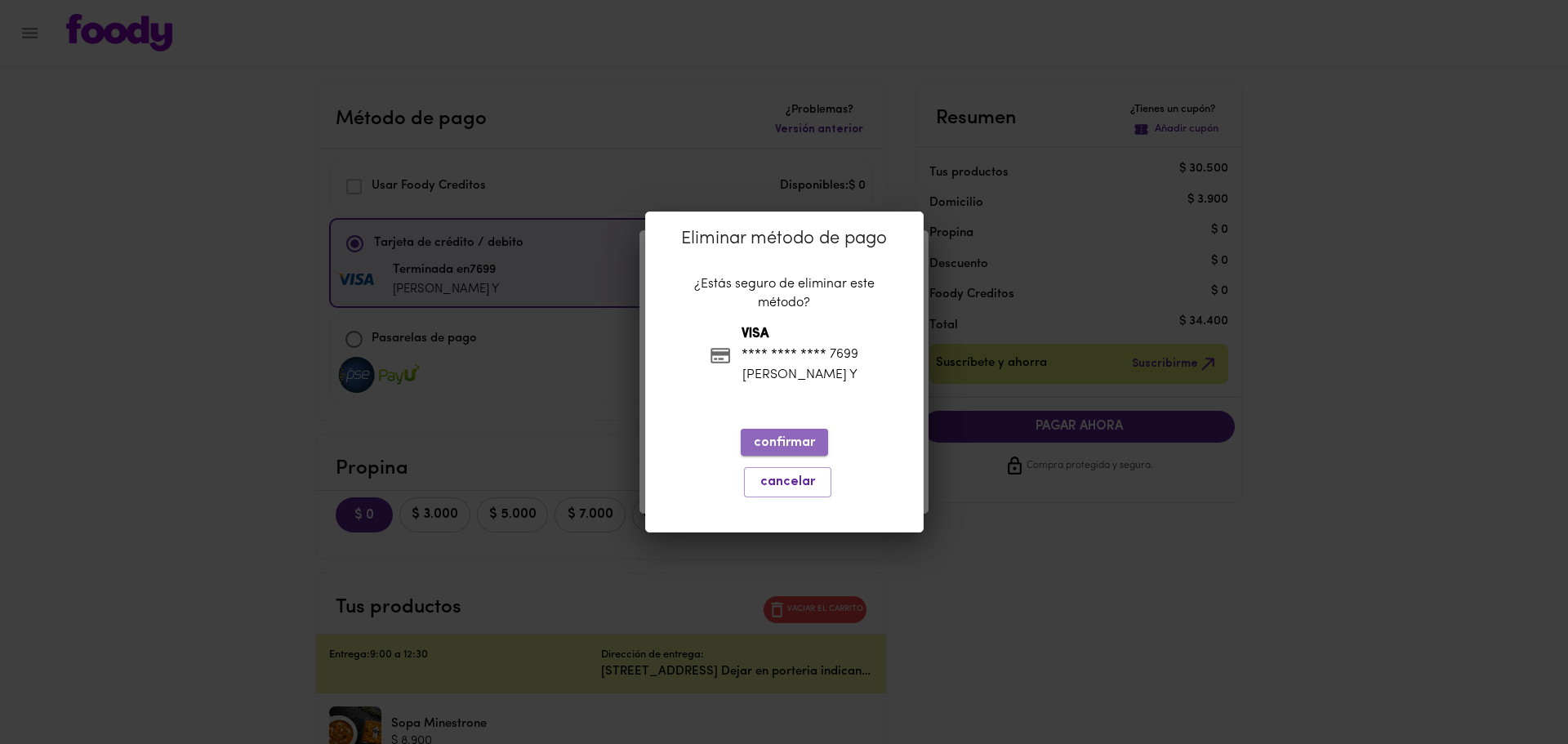
click at [775, 444] on span "confirmar" at bounding box center [784, 443] width 61 height 16
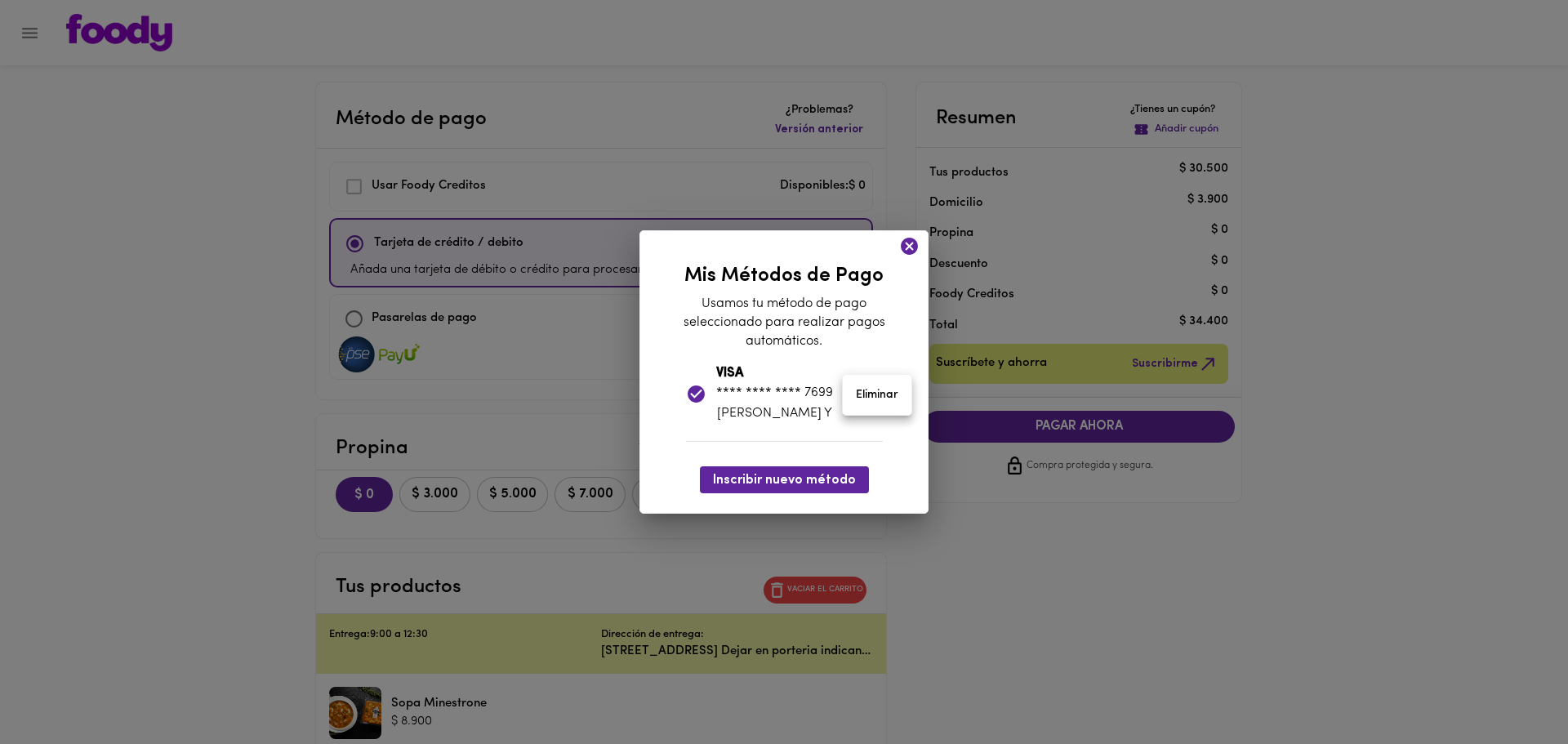
click at [793, 485] on div "Mis Métodos de Pago Usamos tu método de pago seleccionado para realizar pagos a…" at bounding box center [784, 372] width 1568 height 744
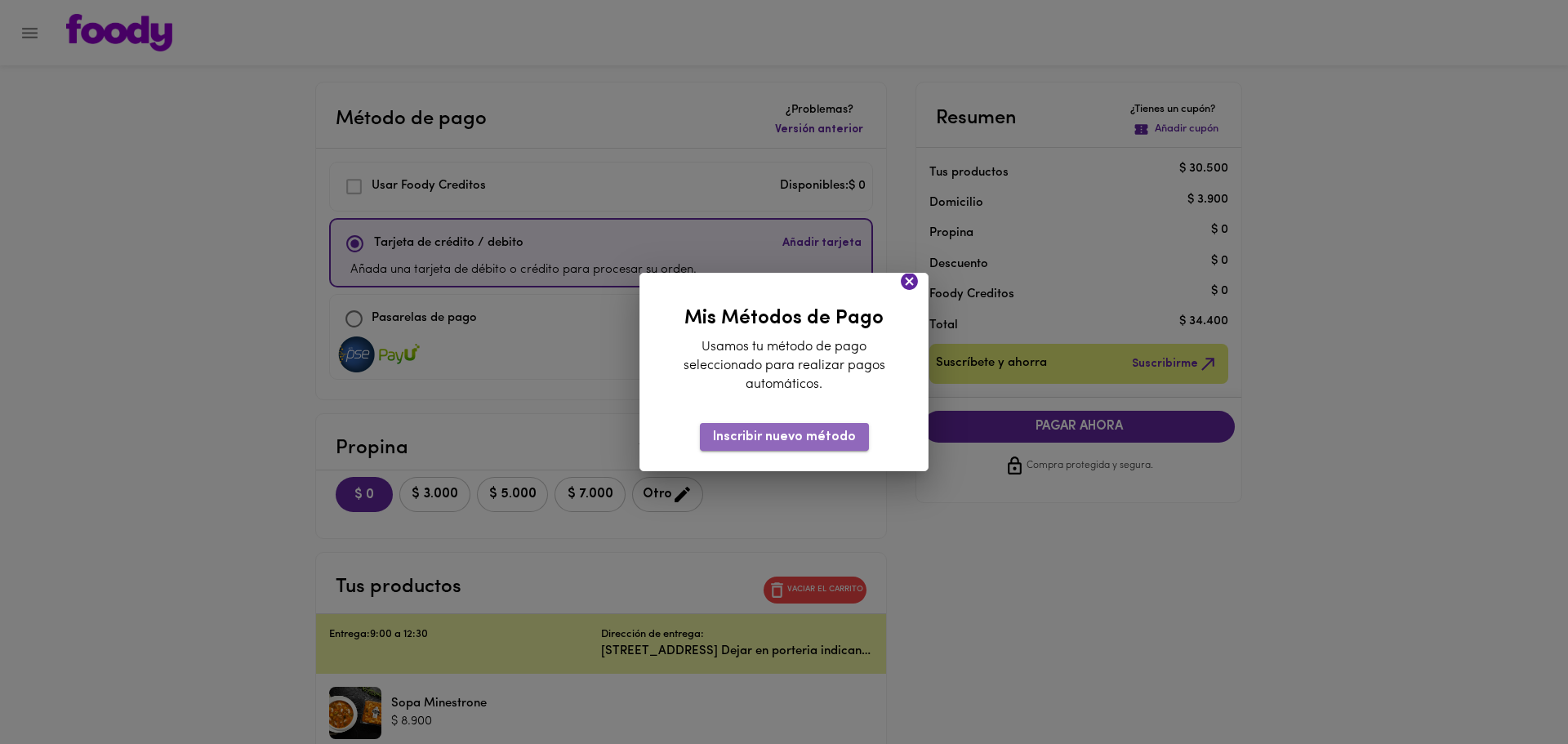
click at [828, 442] on span "Inscribir nuevo método" at bounding box center [784, 437] width 143 height 16
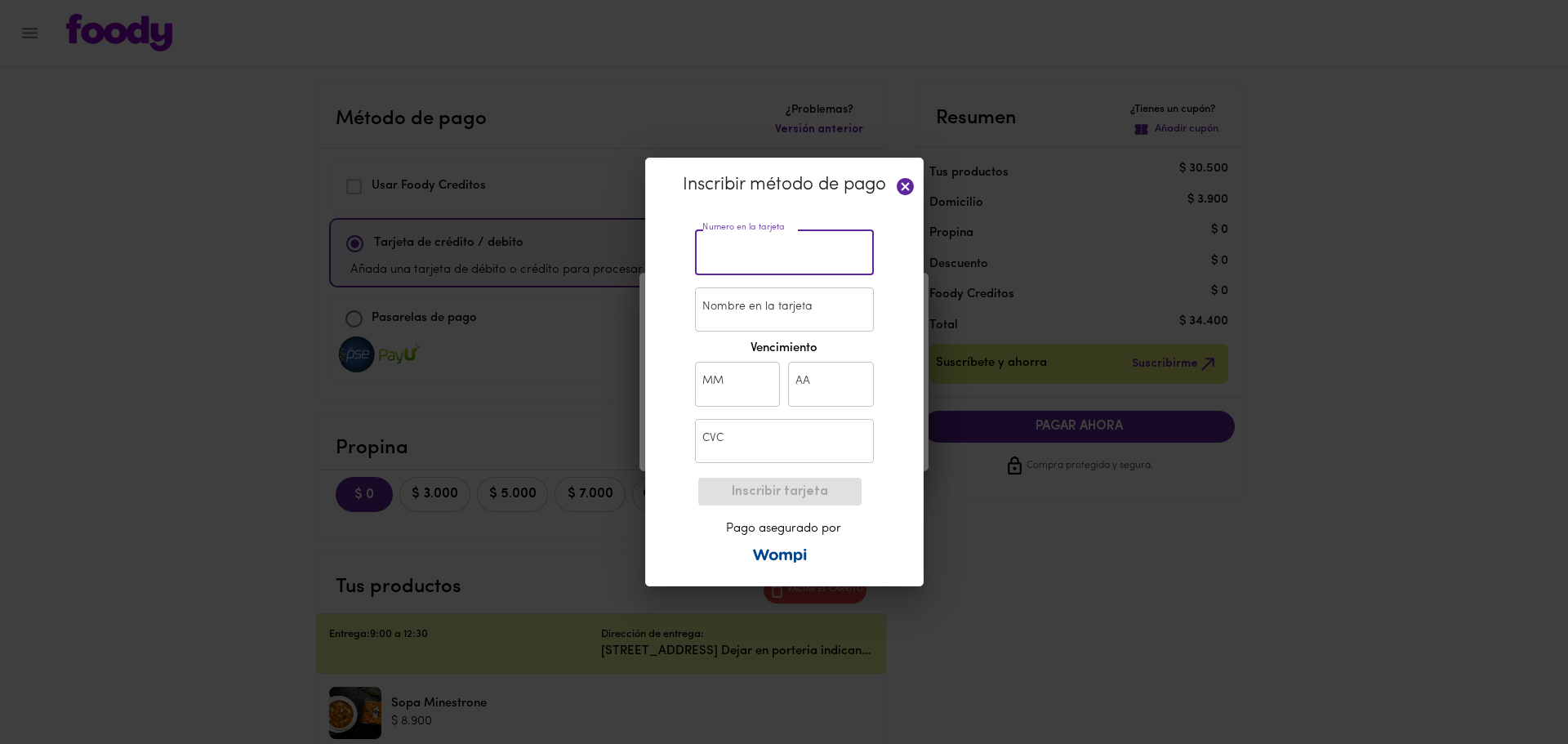
click at [795, 235] on input "text" at bounding box center [784, 252] width 179 height 45
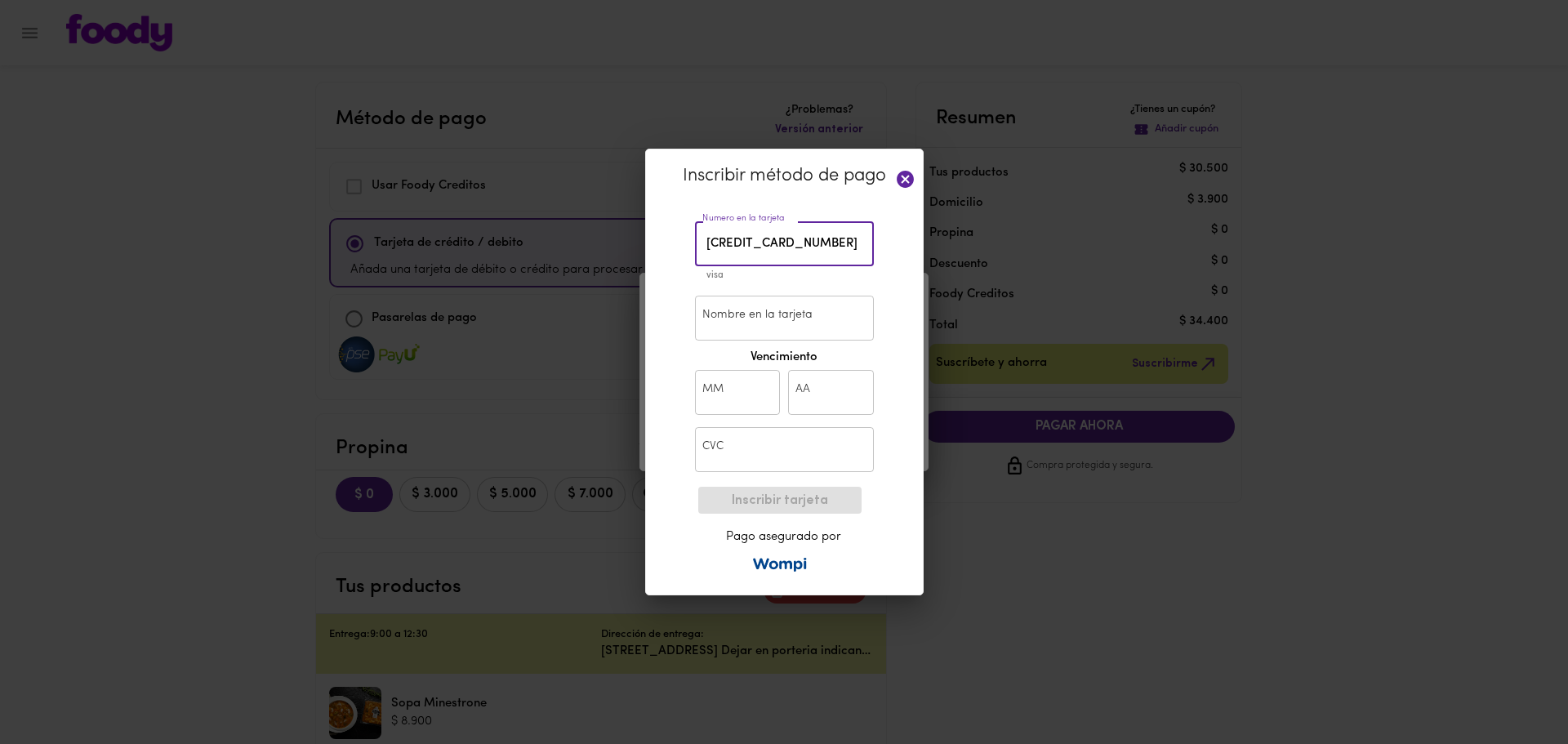
type input "[CREDIT_CARD_NUMBER]"
click at [775, 321] on input "Nombre en la tarjeta" at bounding box center [784, 318] width 179 height 45
type input "[PERSON_NAME] Y"
click at [735, 394] on input "text" at bounding box center [738, 392] width 86 height 45
type input "06"
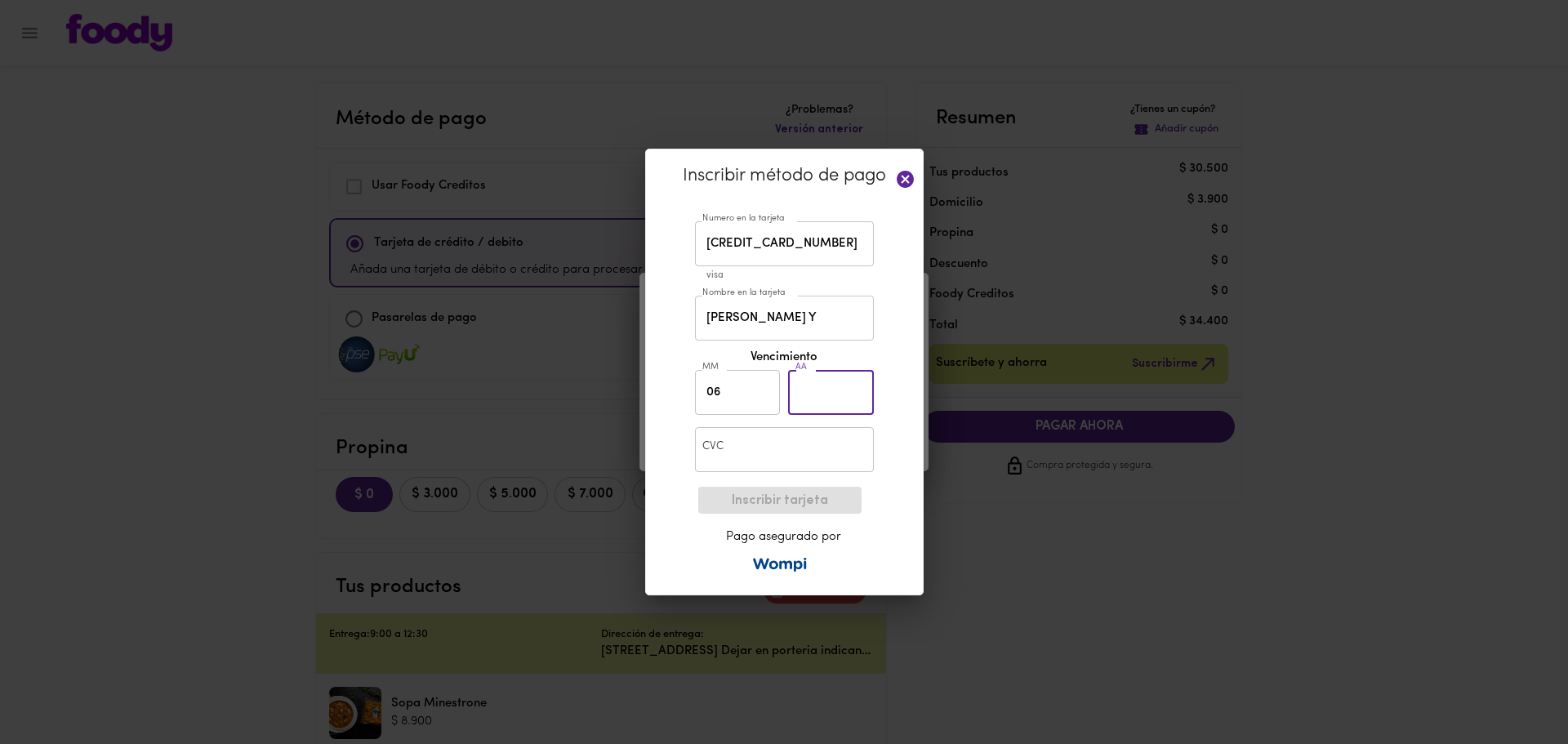
click at [829, 394] on input "text" at bounding box center [831, 392] width 86 height 45
type input "30"
click at [780, 456] on input "text" at bounding box center [784, 449] width 179 height 45
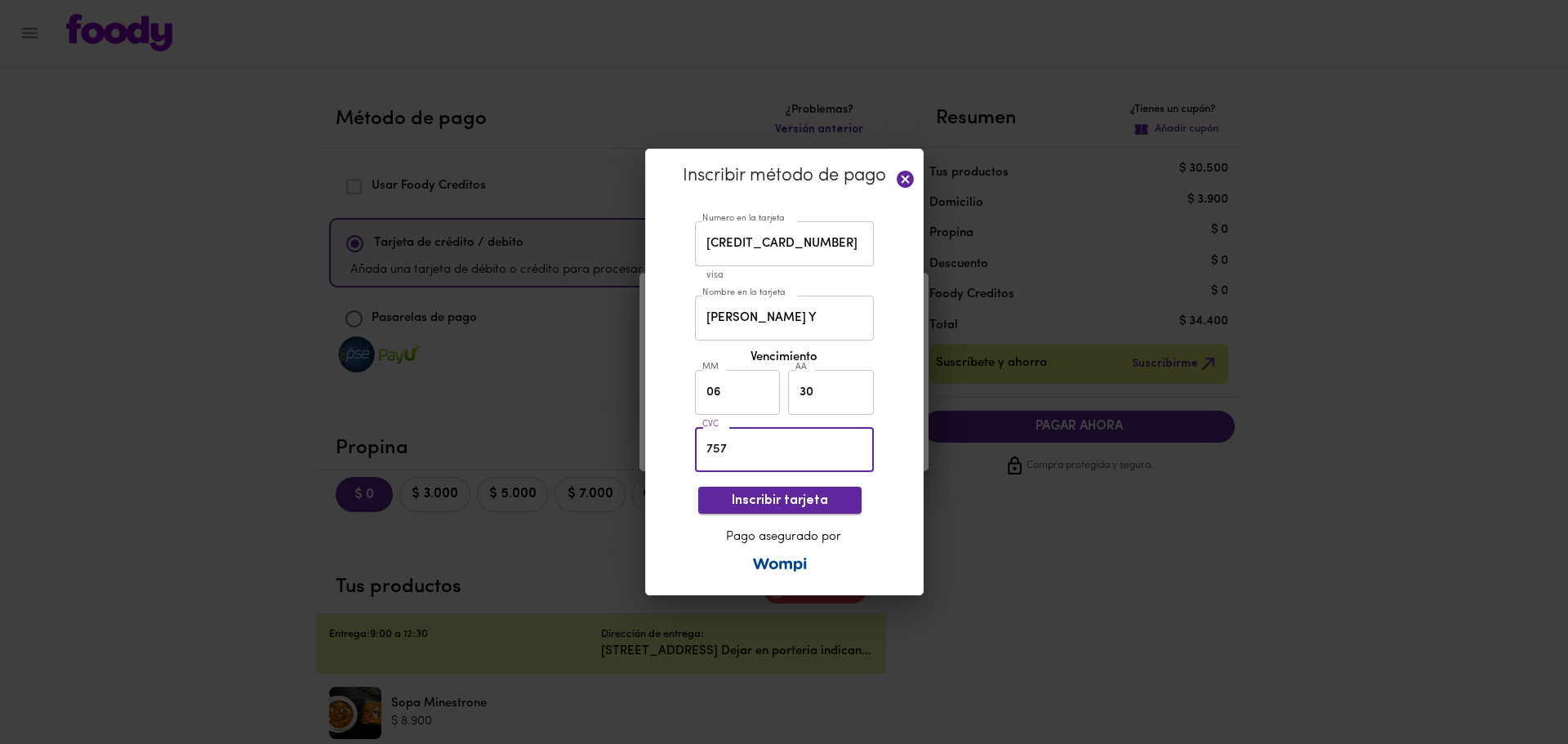
type input "757"
click at [833, 501] on span "Inscribir tarjeta" at bounding box center [780, 500] width 137 height 16
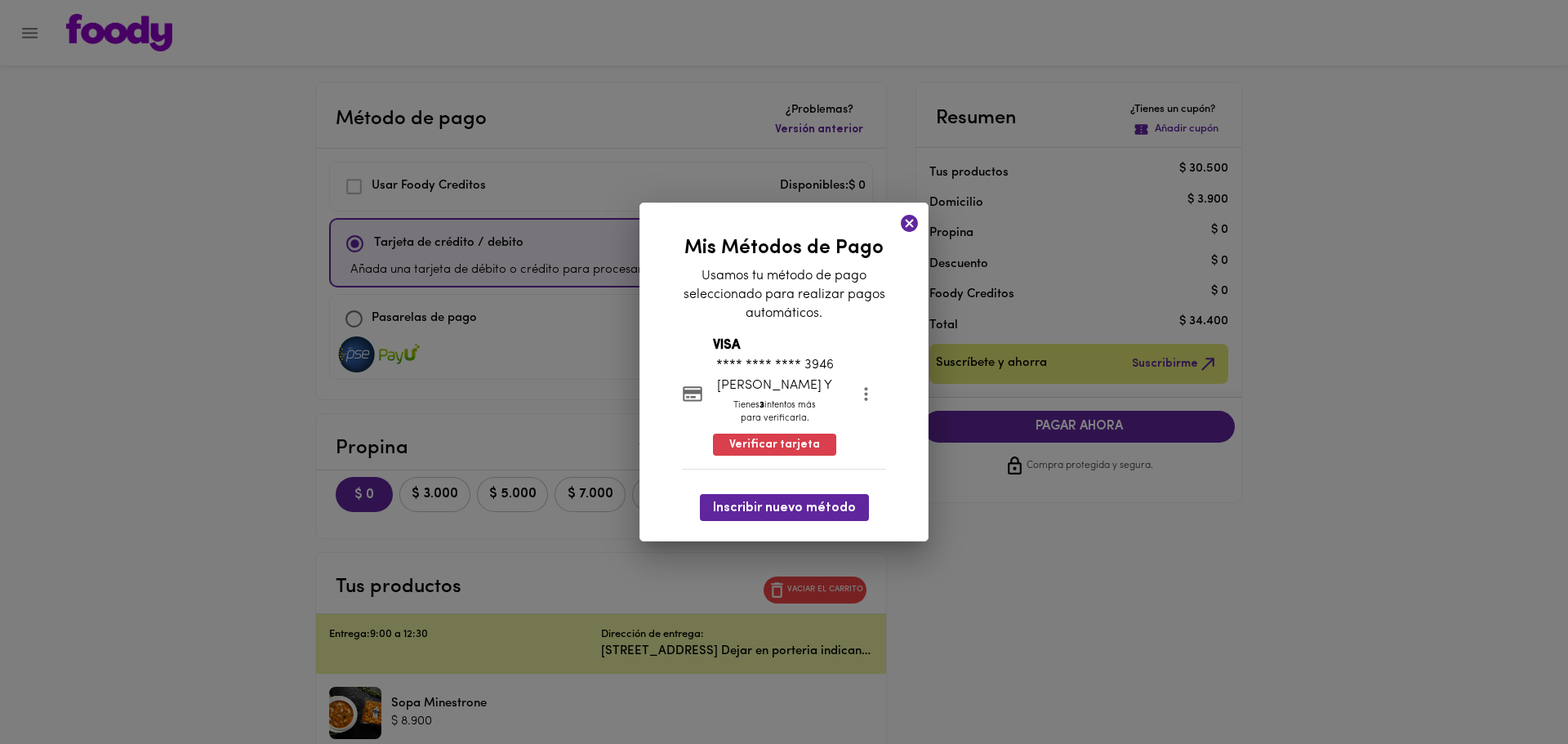
click at [910, 225] on icon at bounding box center [909, 223] width 17 height 17
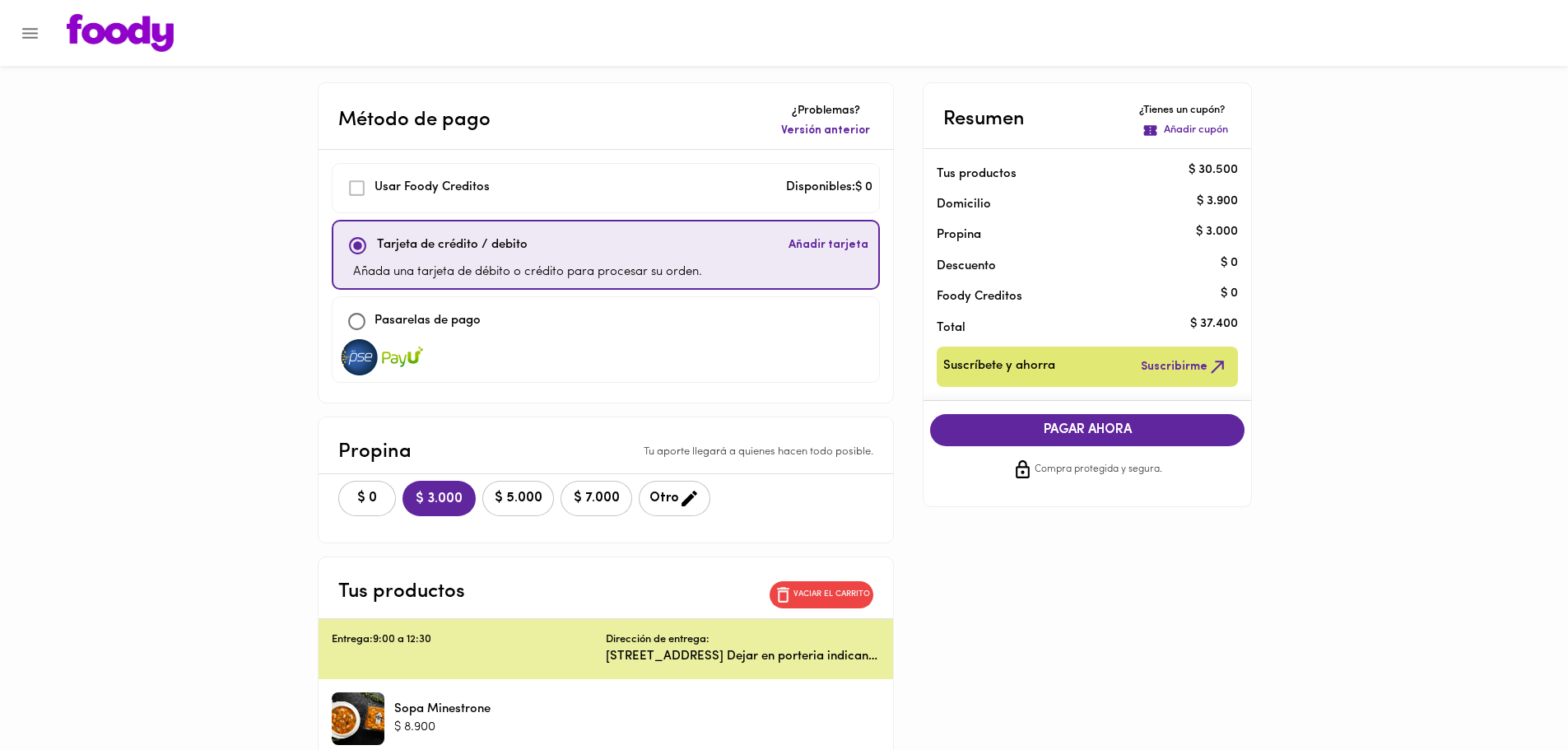
click at [837, 248] on span "Añadir tarjeta" at bounding box center [828, 246] width 79 height 17
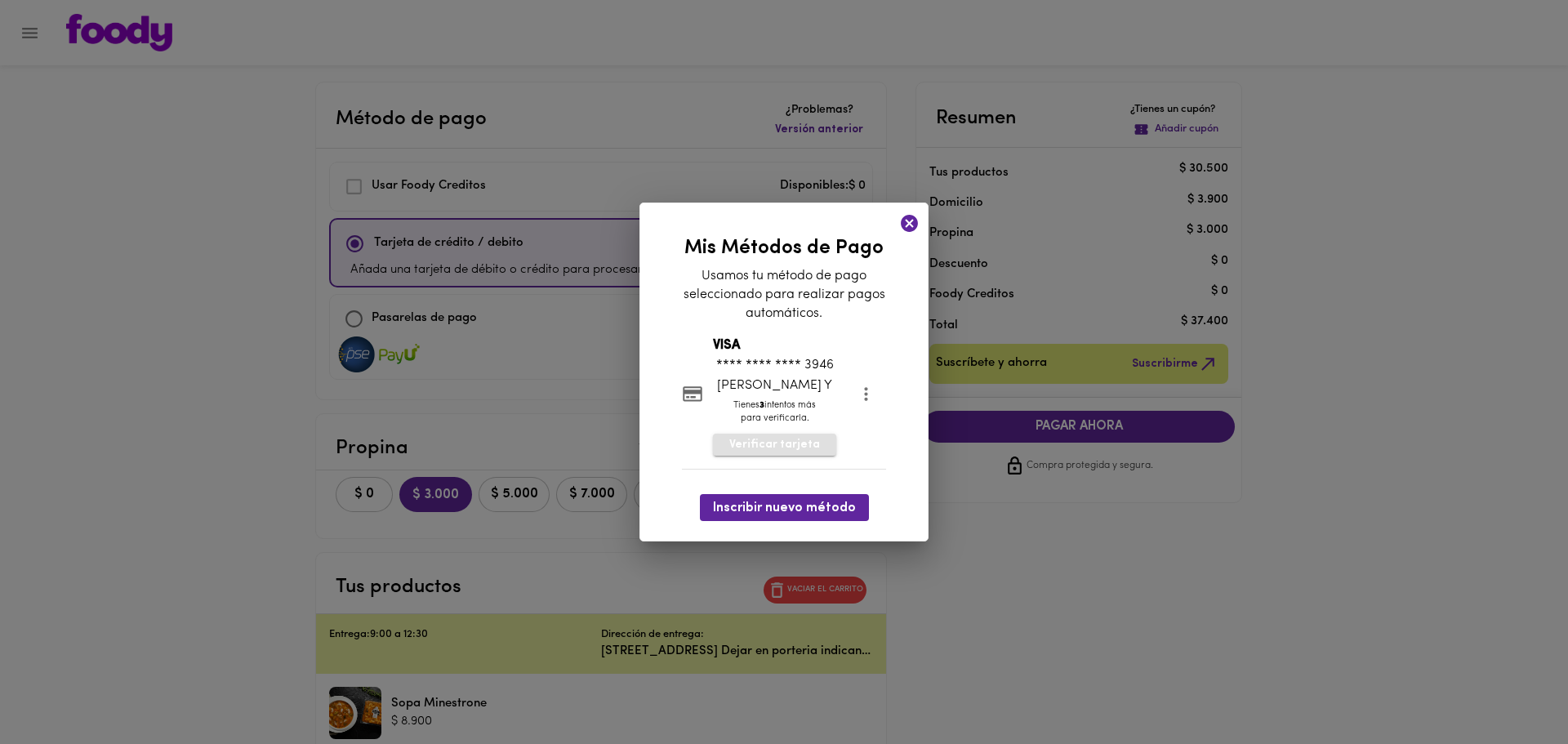
click at [776, 443] on span "Verificar tarjeta" at bounding box center [774, 445] width 91 height 16
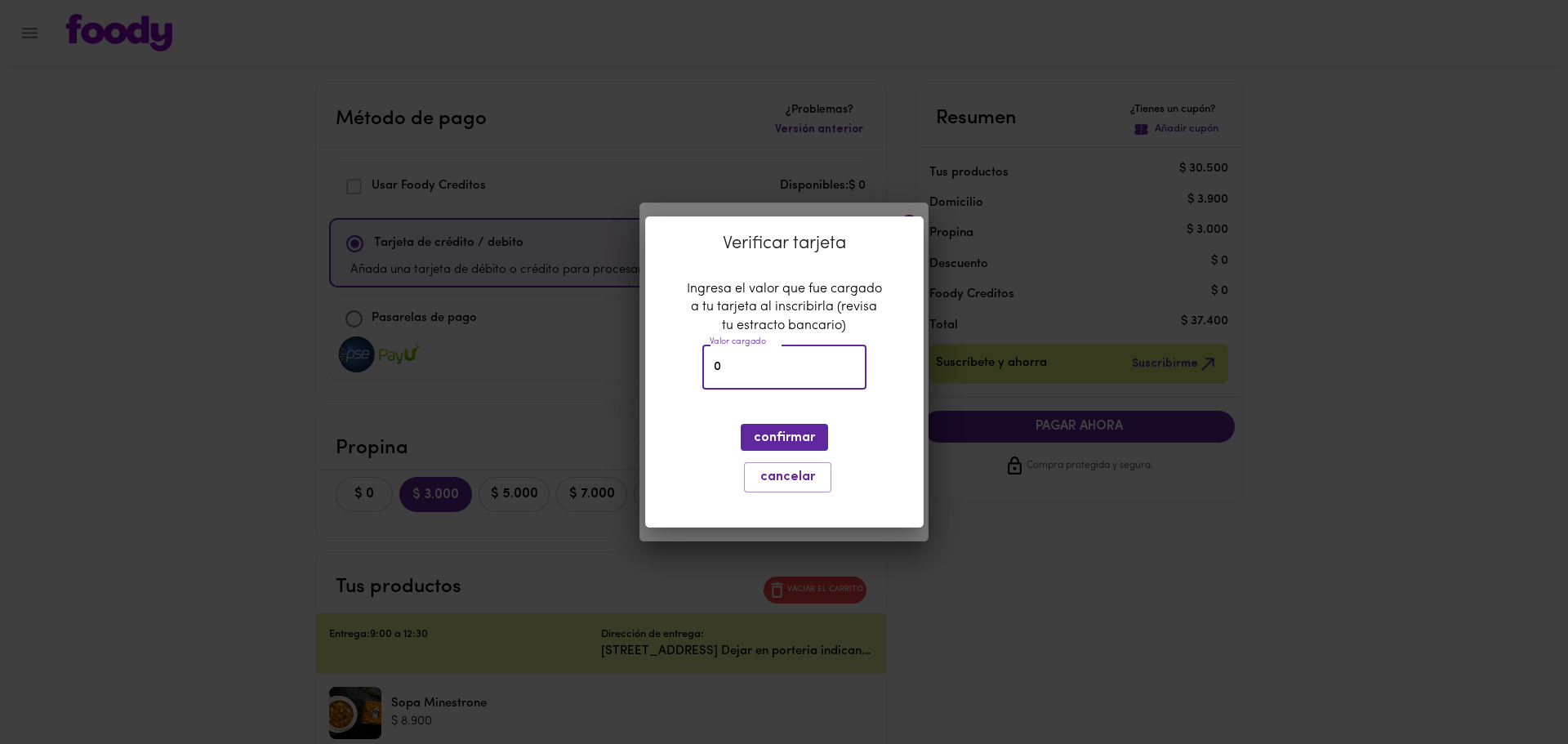
drag, startPoint x: 762, startPoint y: 372, endPoint x: 668, endPoint y: 362, distance: 94.5
click at [668, 362] on div "Verificar tarjeta Ingresa el valor que fue cargado a tu tarjeta al inscribirla …" at bounding box center [784, 372] width 279 height 312
type input "1796"
click at [795, 432] on span "confirmar" at bounding box center [784, 438] width 61 height 16
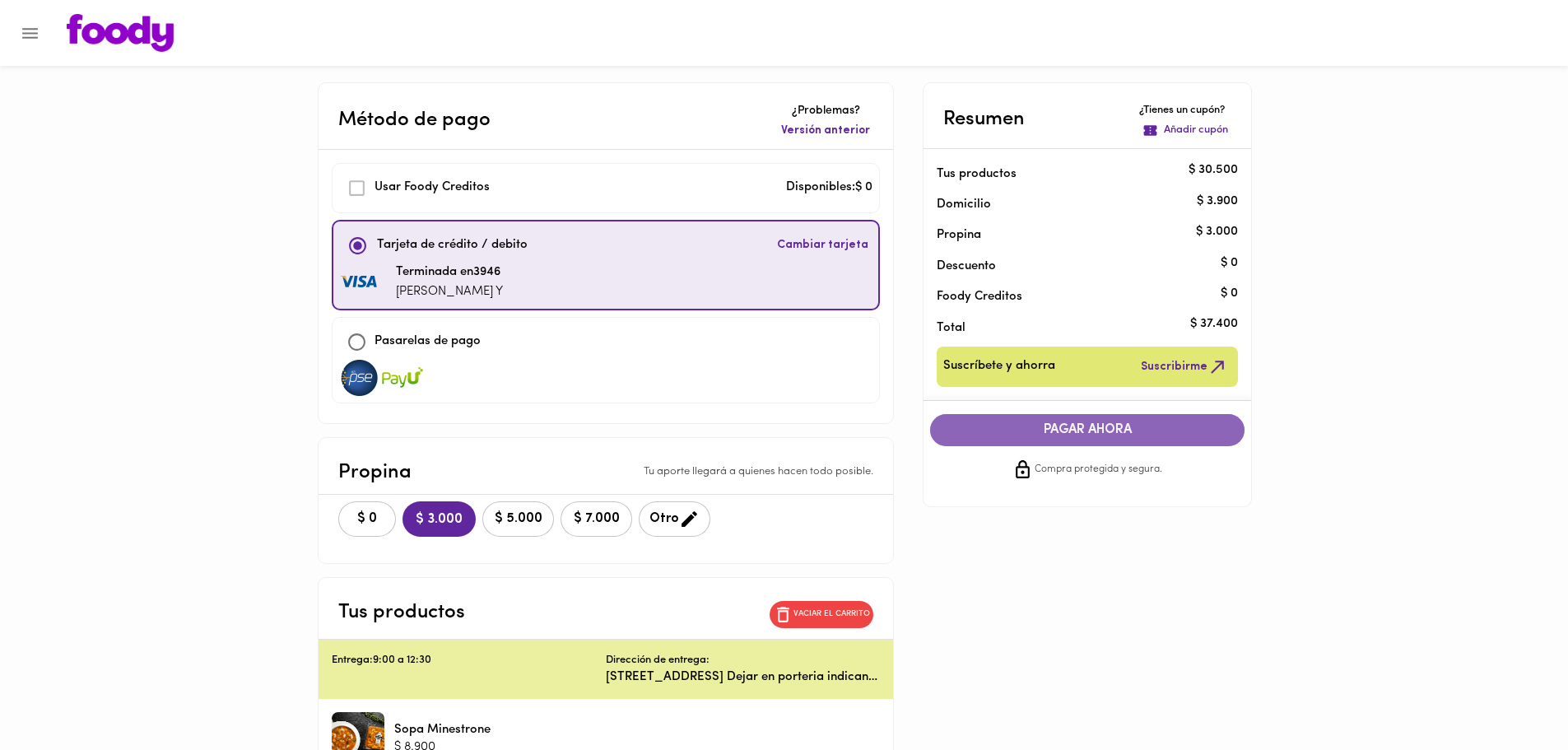
click at [1106, 435] on span "PAGAR AHORA" at bounding box center [1087, 429] width 282 height 16
